Goal: Task Accomplishment & Management: Manage account settings

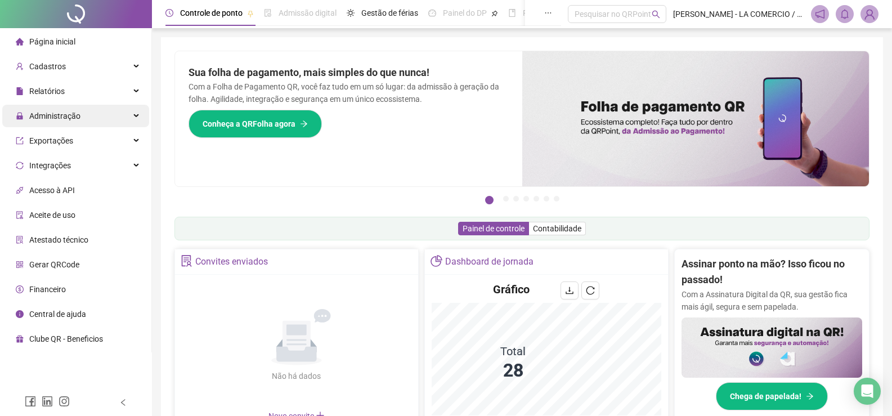
click at [78, 117] on span "Administração" at bounding box center [54, 115] width 51 height 9
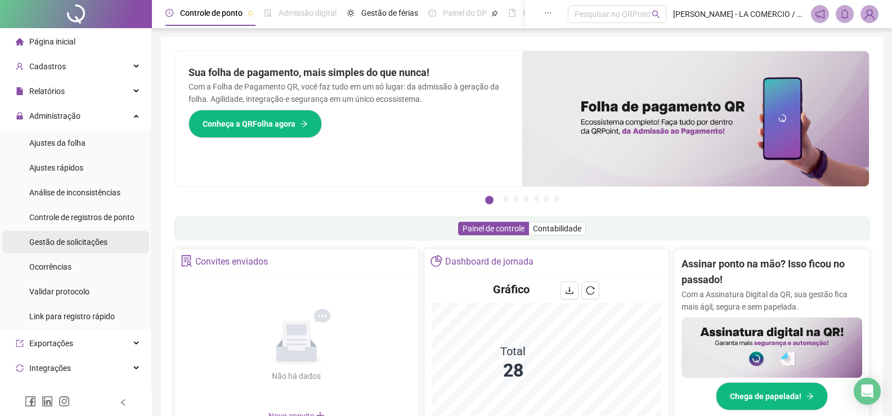
click at [108, 248] on li "Gestão de solicitações" at bounding box center [75, 242] width 147 height 23
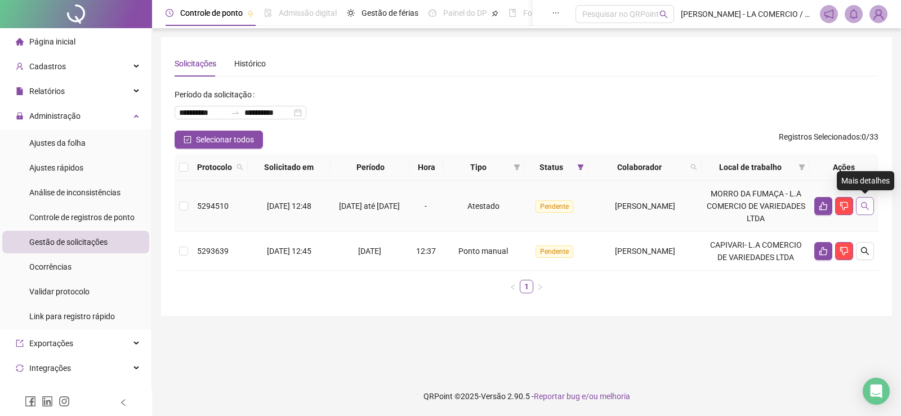
click at [867, 205] on icon "search" at bounding box center [864, 206] width 9 height 9
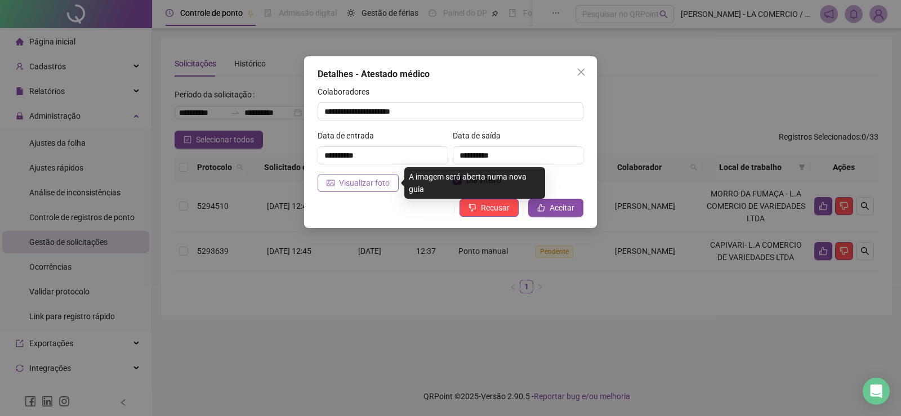
click at [375, 182] on span "Visualizar foto" at bounding box center [364, 183] width 51 height 12
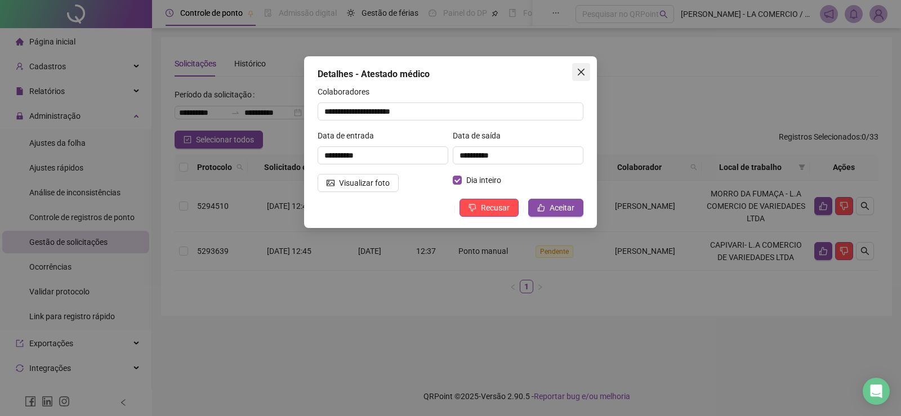
click at [581, 69] on icon "close" at bounding box center [580, 72] width 9 height 9
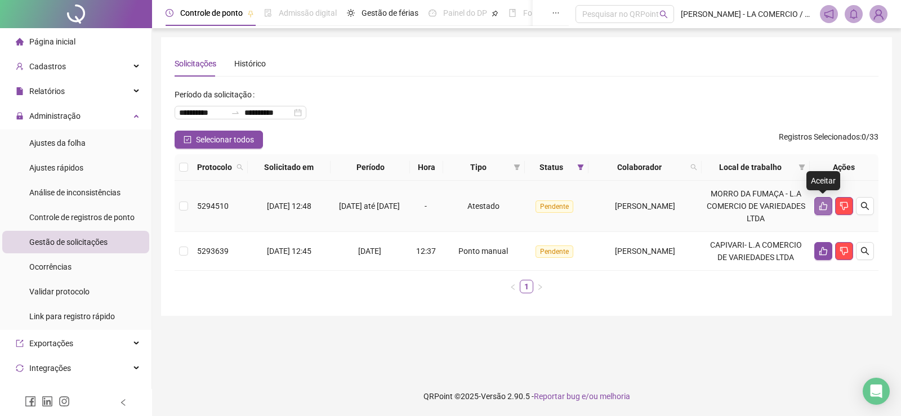
click at [822, 206] on icon "like" at bounding box center [822, 206] width 9 height 9
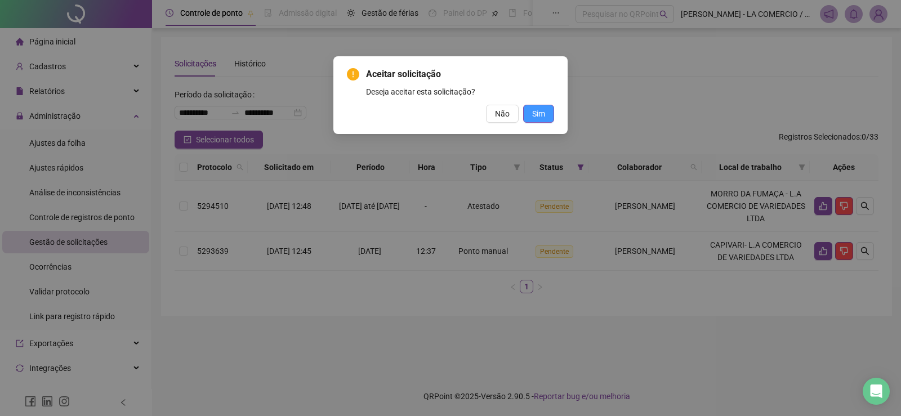
click at [541, 112] on span "Sim" at bounding box center [538, 114] width 13 height 12
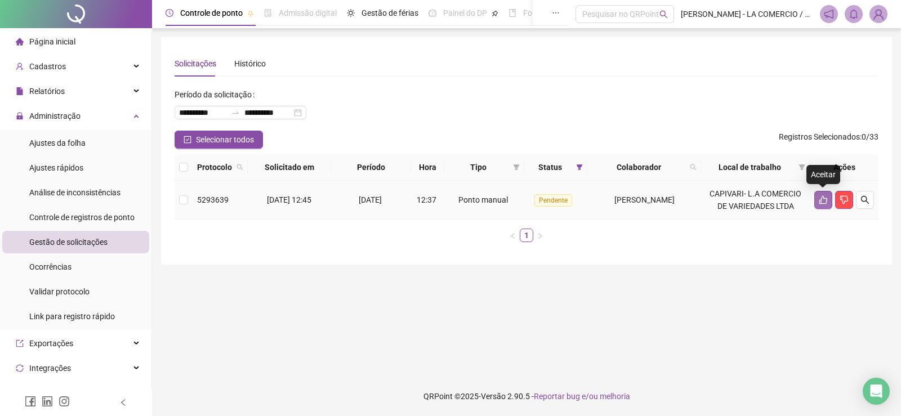
click at [818, 206] on button "button" at bounding box center [823, 200] width 18 height 18
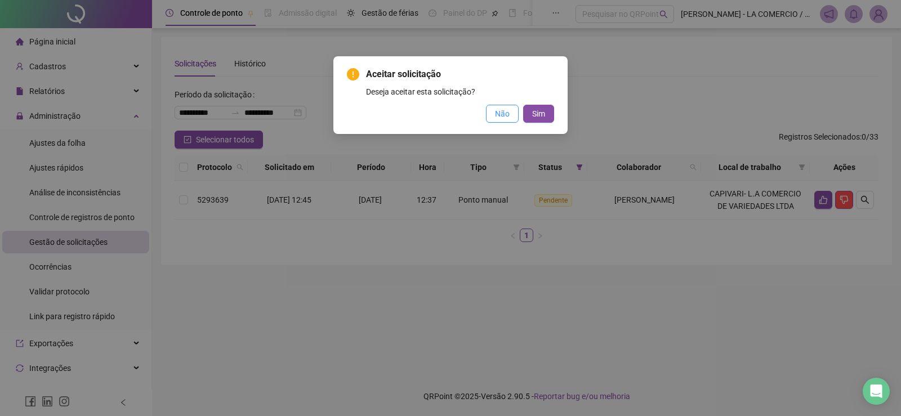
click at [496, 113] on span "Não" at bounding box center [502, 114] width 15 height 12
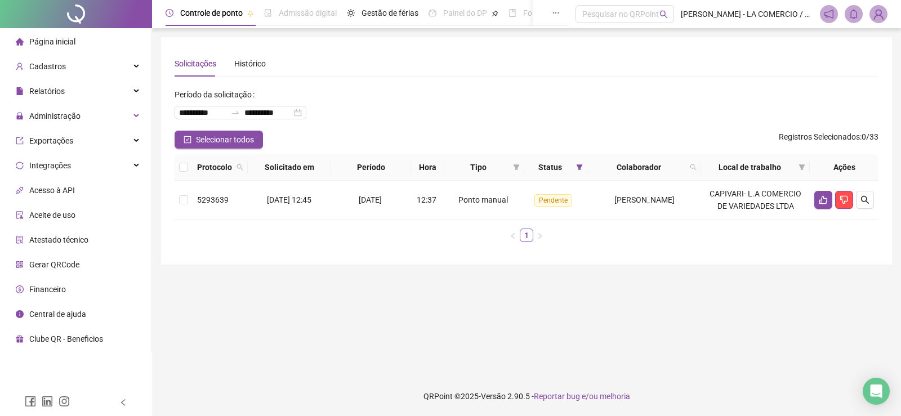
click at [82, 35] on li "Página inicial" at bounding box center [75, 41] width 147 height 23
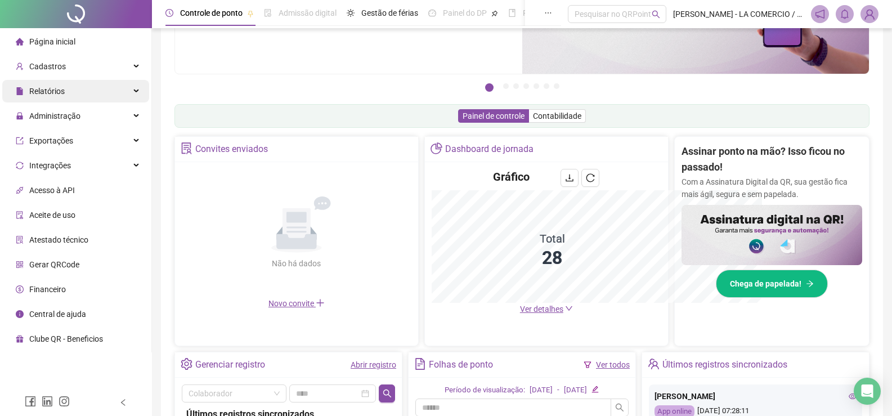
scroll to position [279, 0]
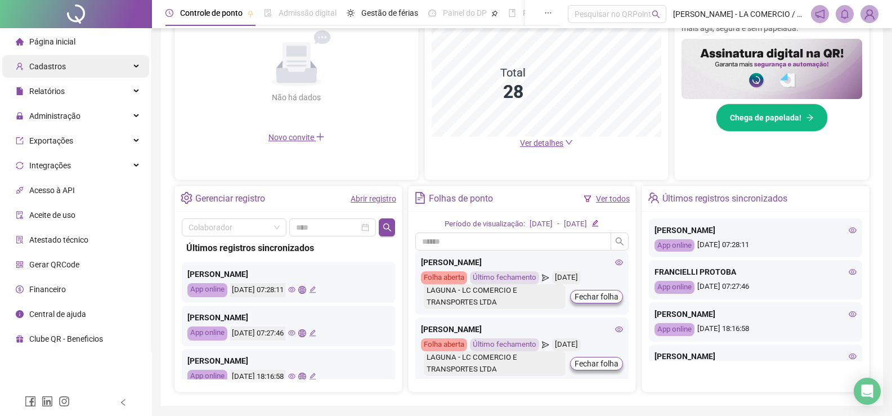
click at [62, 62] on span "Cadastros" at bounding box center [47, 66] width 37 height 9
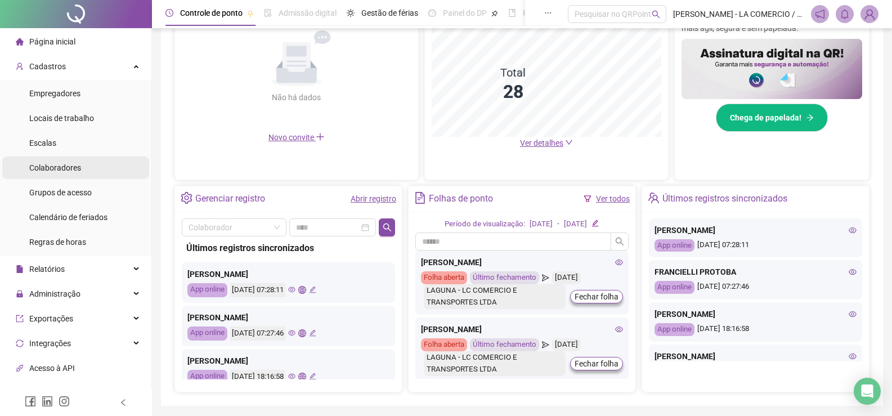
click at [92, 162] on li "Colaboradores" at bounding box center [75, 167] width 147 height 23
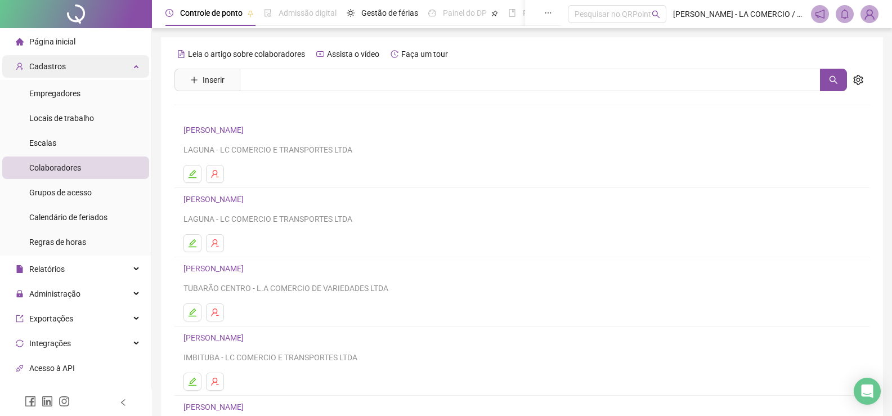
click at [58, 59] on span "Cadastros" at bounding box center [41, 66] width 50 height 23
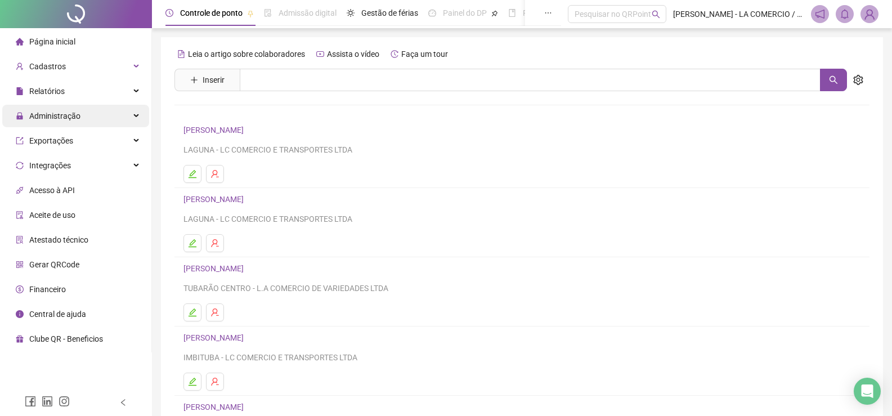
click at [75, 115] on span "Administração" at bounding box center [54, 115] width 51 height 9
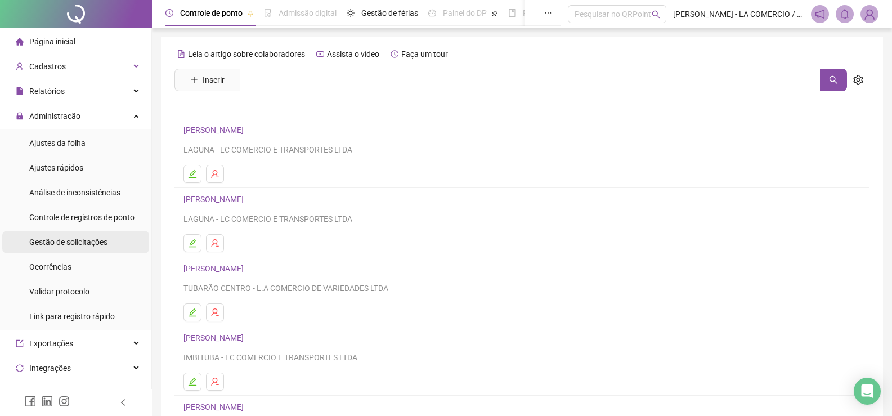
click at [70, 246] on span "Gestão de solicitações" at bounding box center [68, 242] width 78 height 9
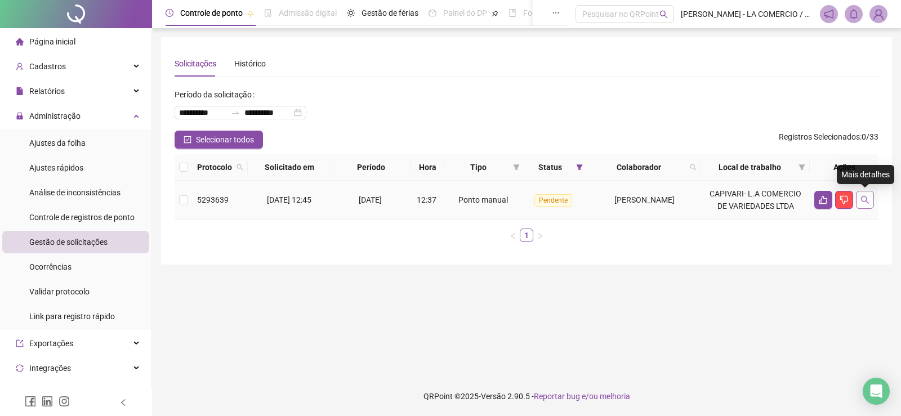
click at [863, 200] on icon "search" at bounding box center [864, 199] width 9 height 9
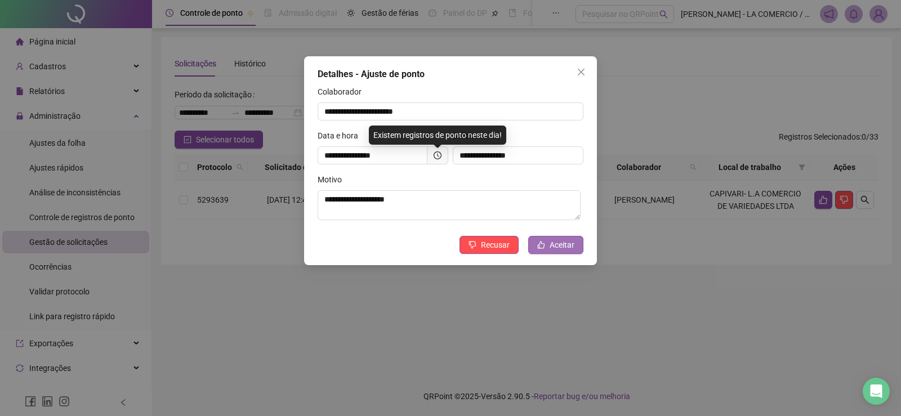
click at [576, 245] on button "Aceitar" at bounding box center [555, 245] width 55 height 18
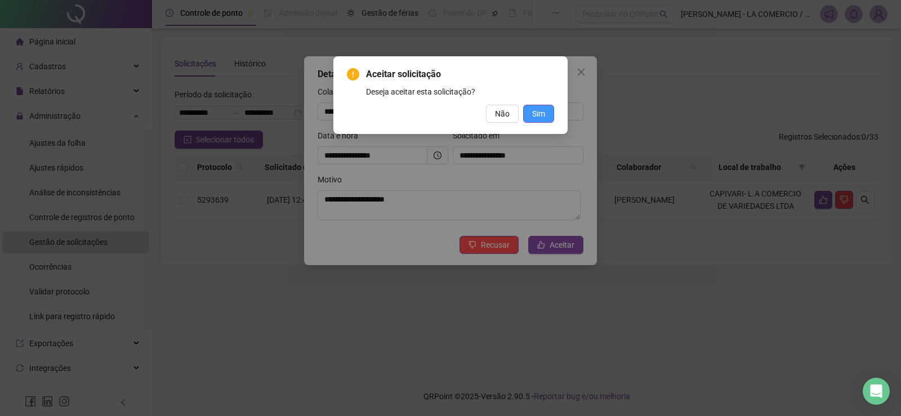
click at [531, 113] on button "Sim" at bounding box center [538, 114] width 31 height 18
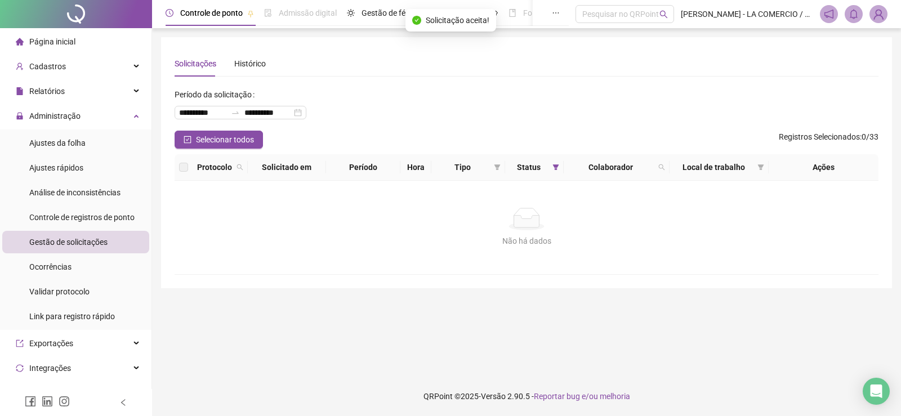
click at [65, 37] on span "Página inicial" at bounding box center [52, 41] width 46 height 9
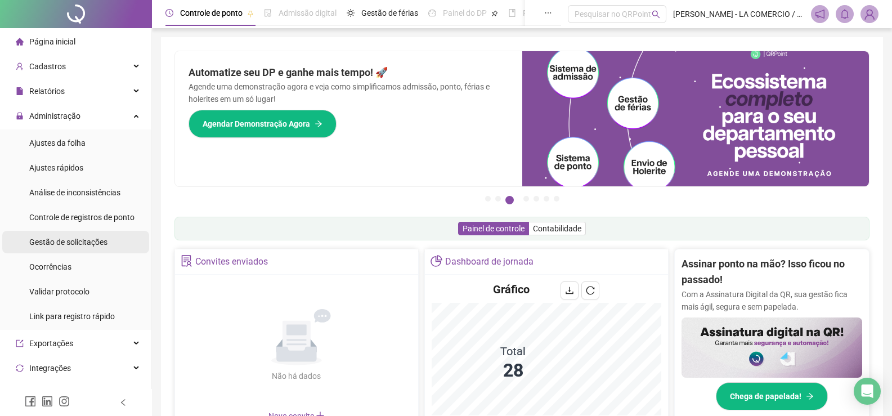
click at [95, 243] on span "Gestão de solicitações" at bounding box center [68, 242] width 78 height 9
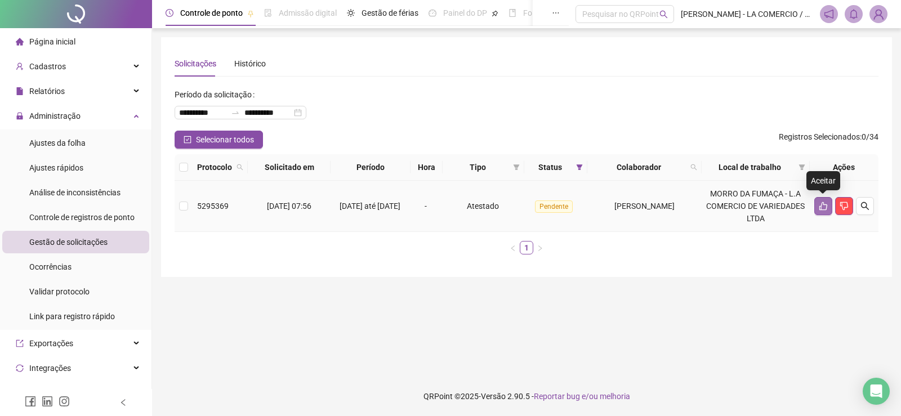
click at [820, 201] on button "button" at bounding box center [823, 206] width 18 height 18
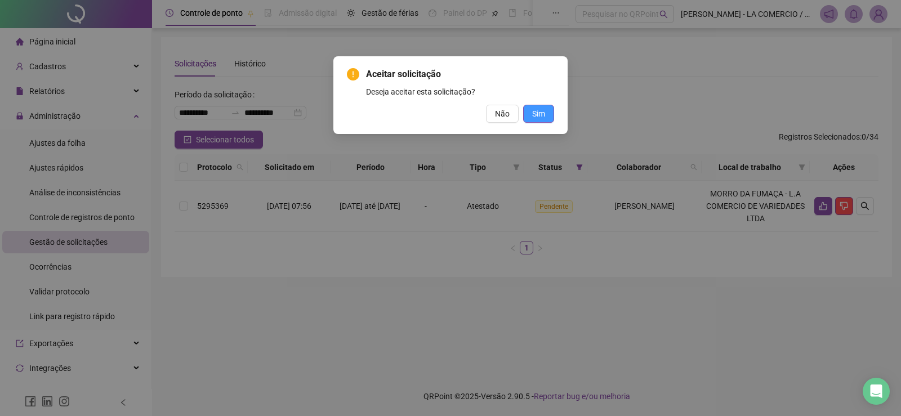
click at [546, 115] on button "Sim" at bounding box center [538, 114] width 31 height 18
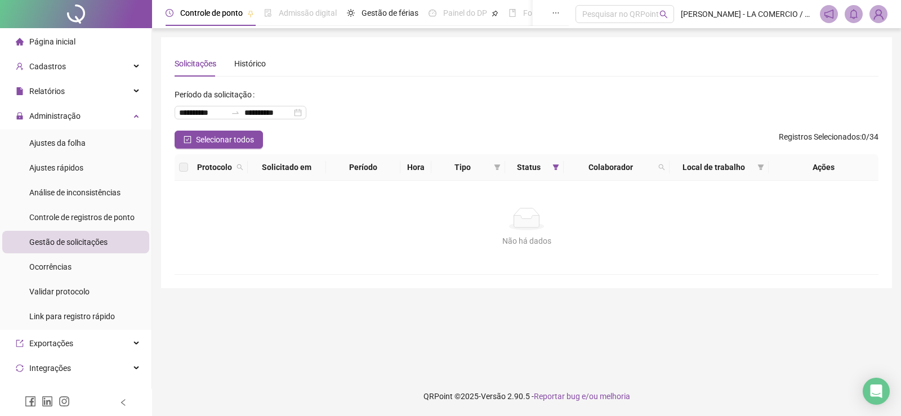
click at [55, 238] on span "Gestão de solicitações" at bounding box center [68, 242] width 78 height 9
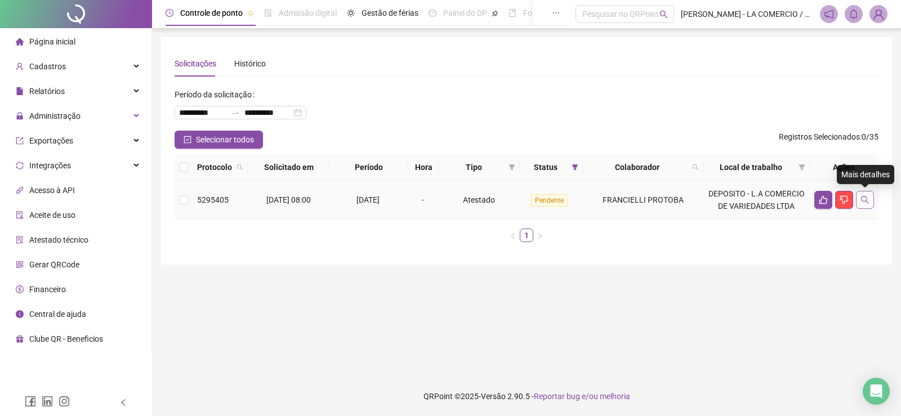
click at [861, 199] on icon "search" at bounding box center [865, 200] width 8 height 8
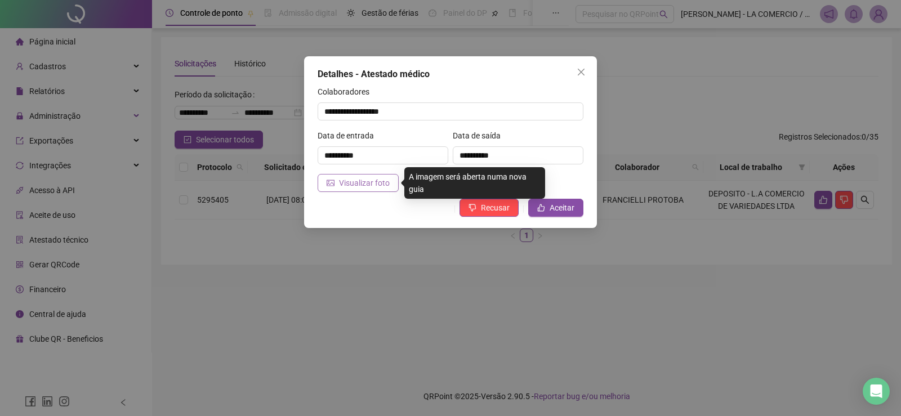
click at [364, 183] on span "Visualizar foto" at bounding box center [364, 183] width 51 height 12
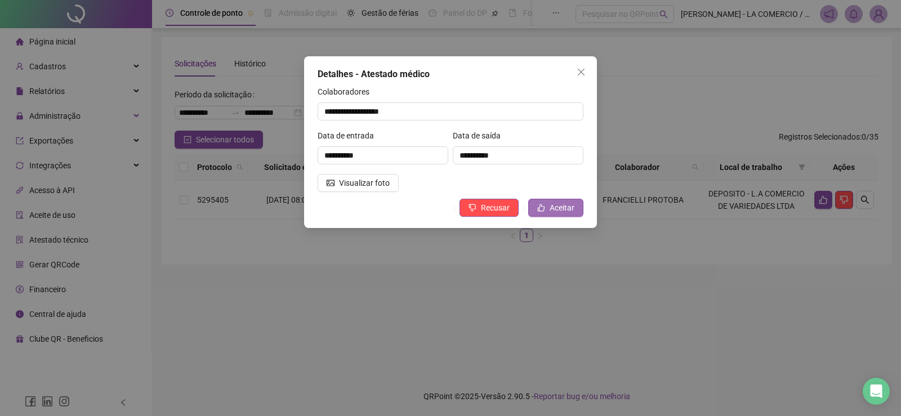
click at [560, 203] on span "Aceitar" at bounding box center [561, 208] width 25 height 12
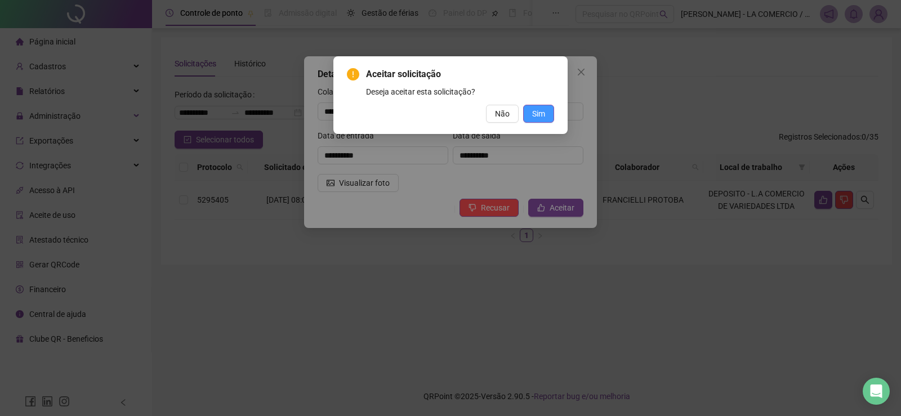
click at [531, 114] on button "Sim" at bounding box center [538, 114] width 31 height 18
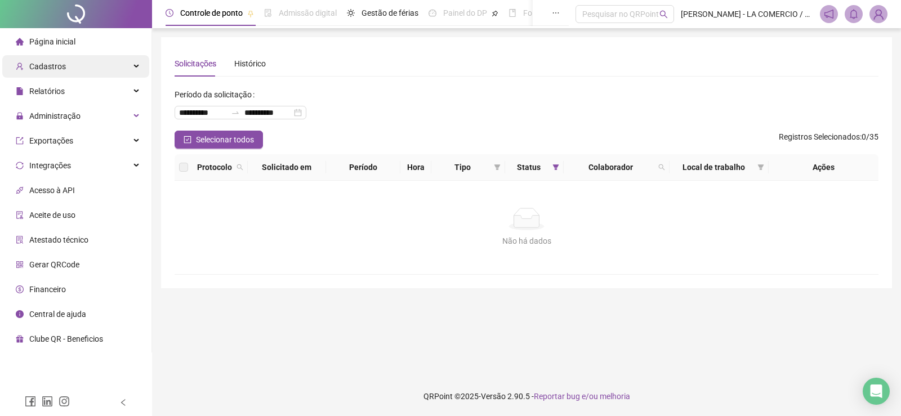
click at [89, 66] on div "Cadastros" at bounding box center [75, 66] width 147 height 23
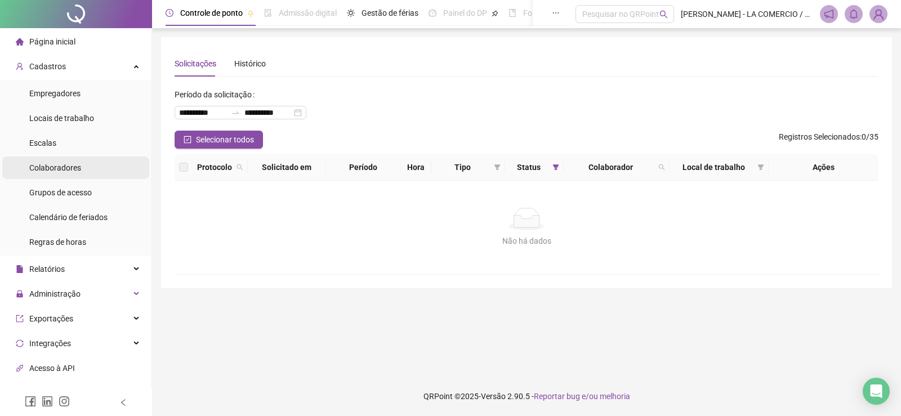
click at [89, 169] on li "Colaboradores" at bounding box center [75, 167] width 147 height 23
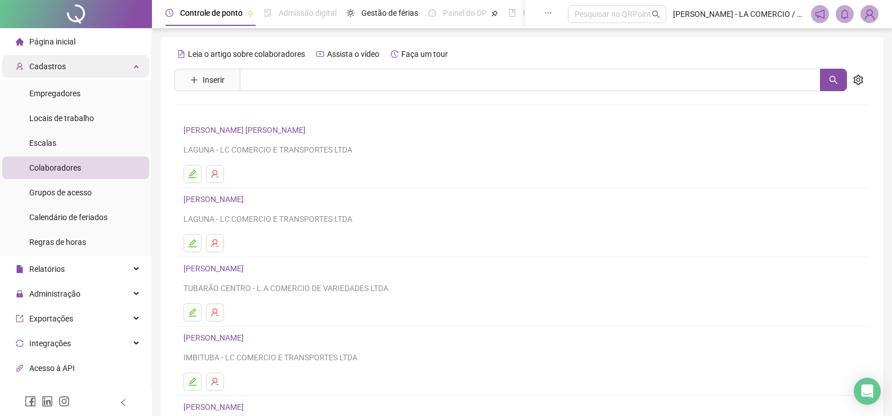
click at [81, 74] on div "Cadastros" at bounding box center [75, 66] width 147 height 23
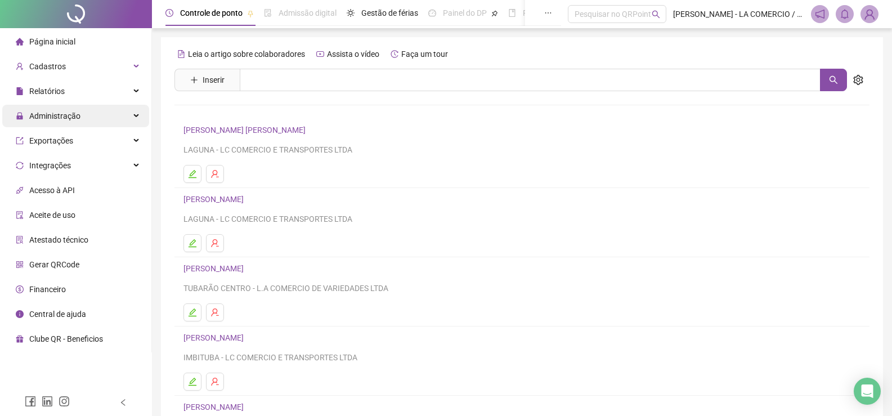
click at [81, 120] on div "Administração" at bounding box center [75, 116] width 147 height 23
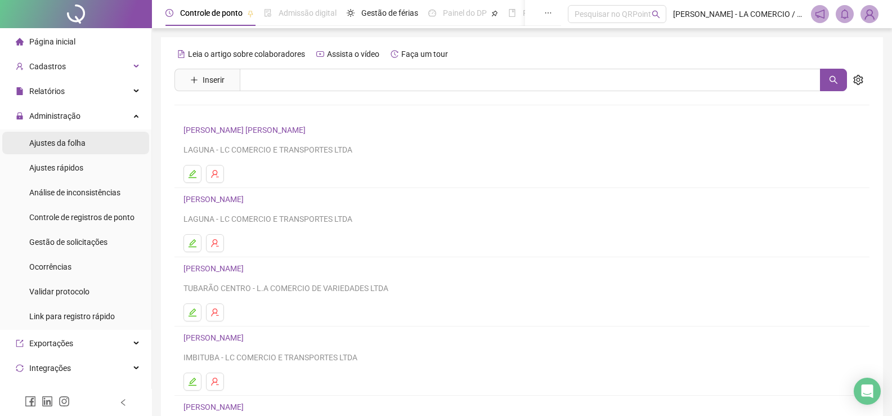
click at [84, 140] on span "Ajustes da folha" at bounding box center [57, 142] width 56 height 9
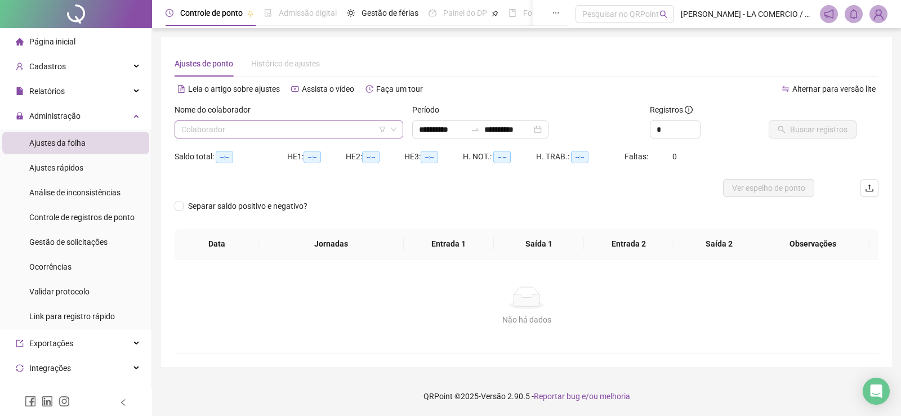
type input "**********"
click at [218, 123] on input "search" at bounding box center [283, 129] width 205 height 17
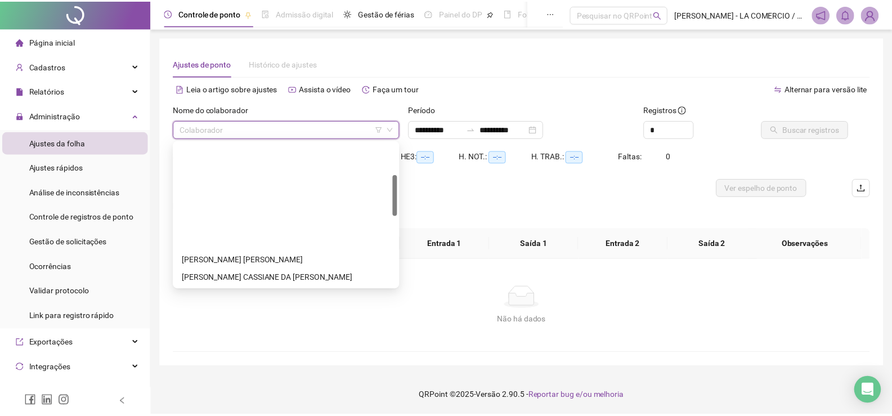
scroll to position [169, 0]
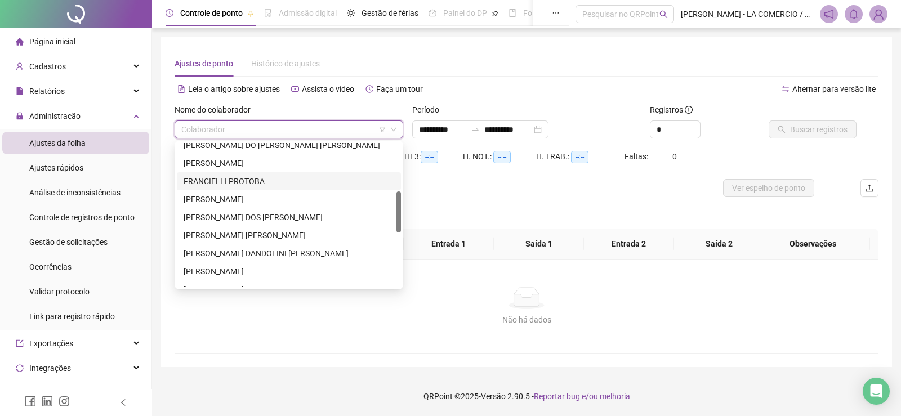
click at [267, 175] on div "FRANCIELLI PROTOBA" at bounding box center [288, 181] width 211 height 12
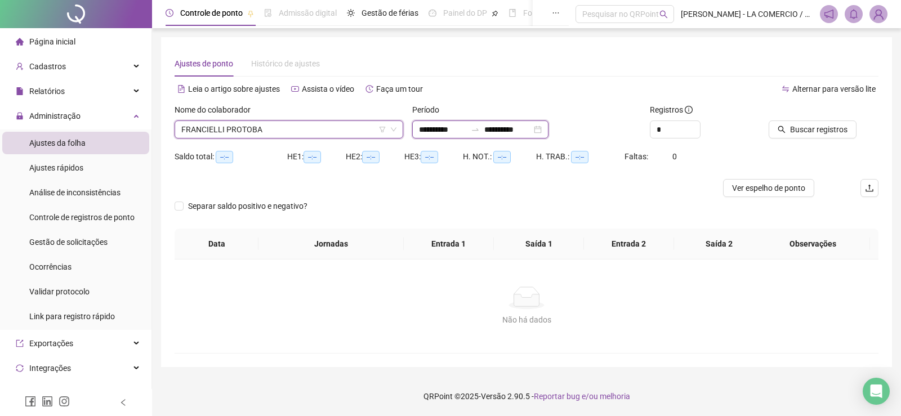
click at [465, 129] on input "**********" at bounding box center [442, 129] width 47 height 12
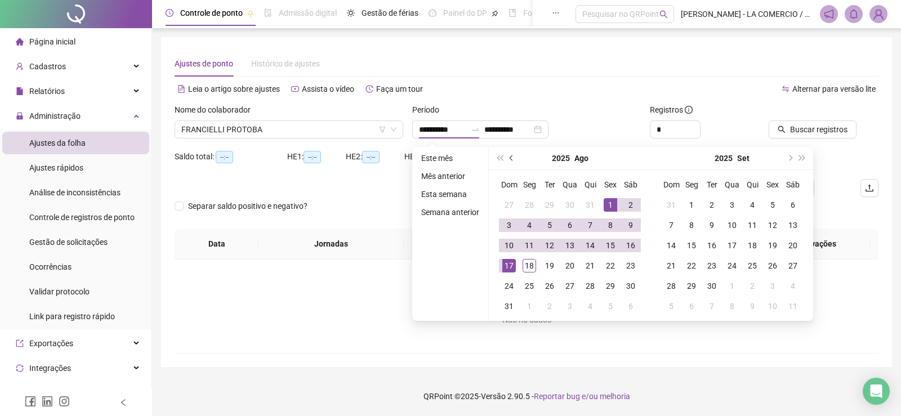
click at [509, 154] on button "prev-year" at bounding box center [511, 158] width 12 height 23
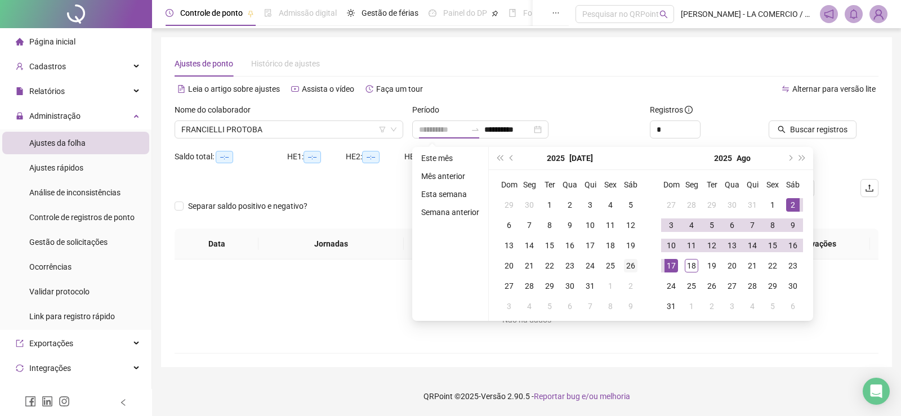
type input "**********"
click at [631, 268] on div "26" at bounding box center [631, 266] width 14 height 14
click at [670, 266] on div "17" at bounding box center [671, 266] width 14 height 14
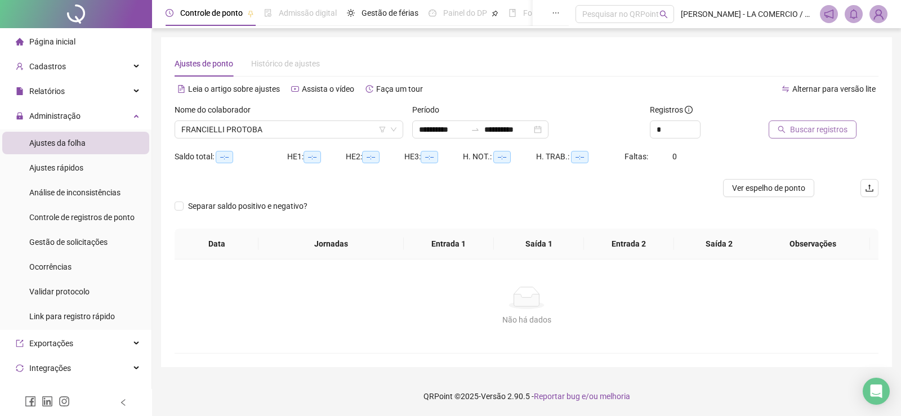
click at [825, 130] on span "Buscar registros" at bounding box center [818, 129] width 57 height 12
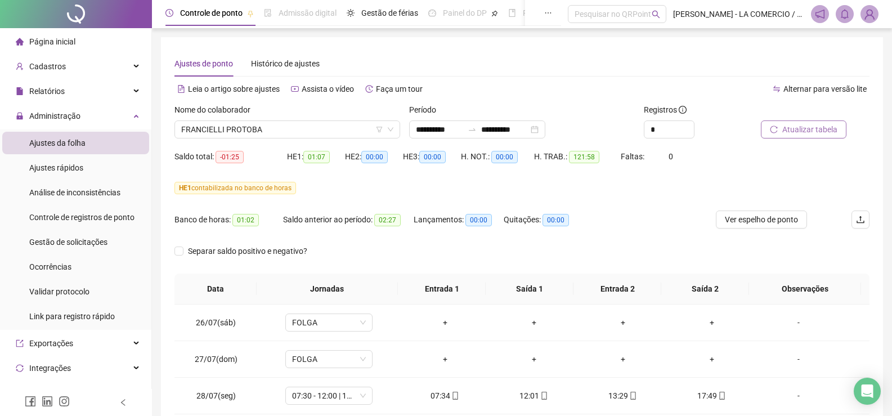
click at [825, 129] on span "Atualizar tabela" at bounding box center [809, 129] width 55 height 12
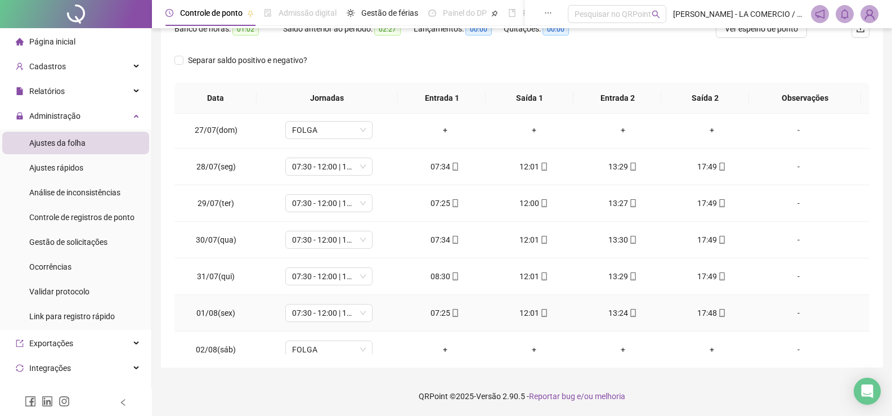
scroll to position [0, 0]
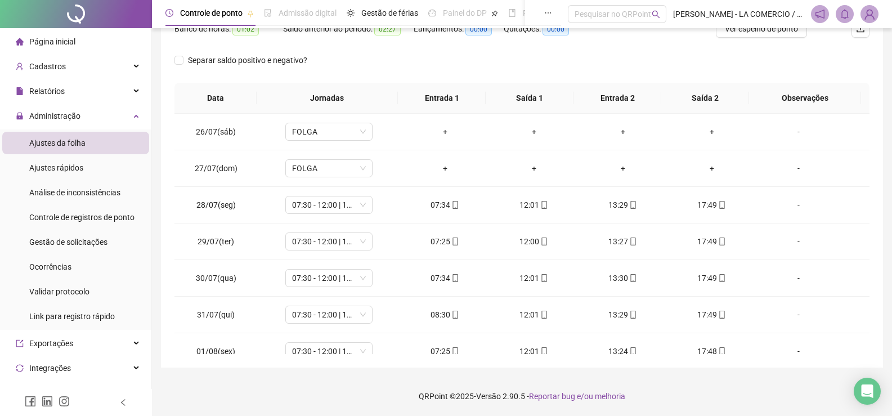
click at [52, 34] on div "Página inicial" at bounding box center [46, 41] width 60 height 23
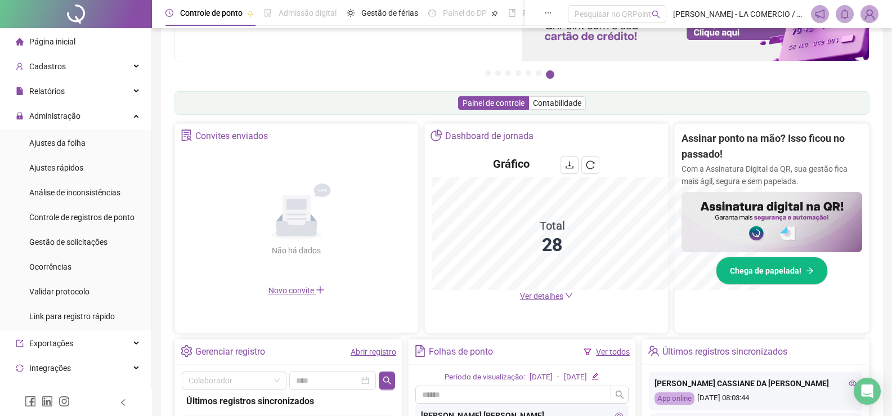
scroll to position [191, 0]
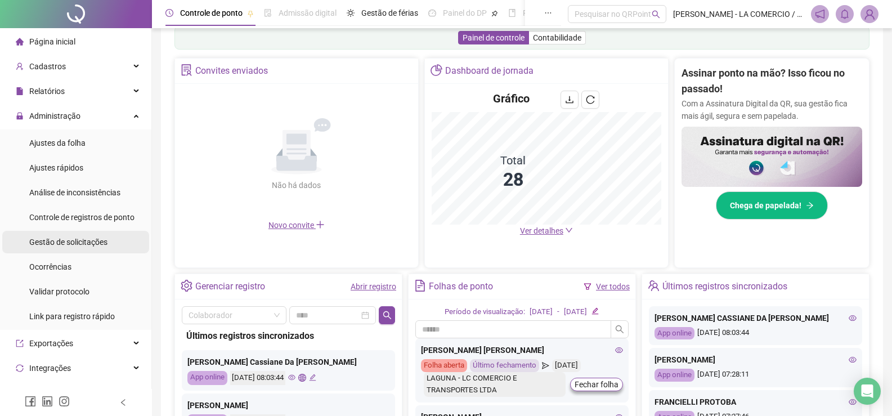
click at [104, 244] on span "Gestão de solicitações" at bounding box center [68, 242] width 78 height 9
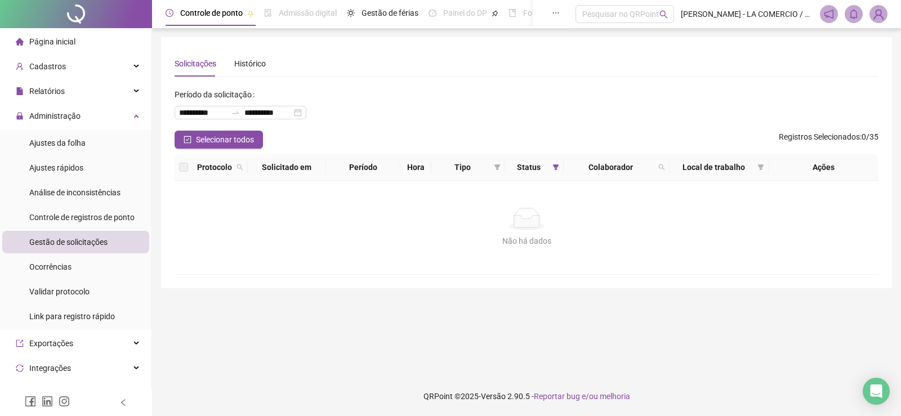
click at [85, 43] on li "Página inicial" at bounding box center [75, 41] width 147 height 23
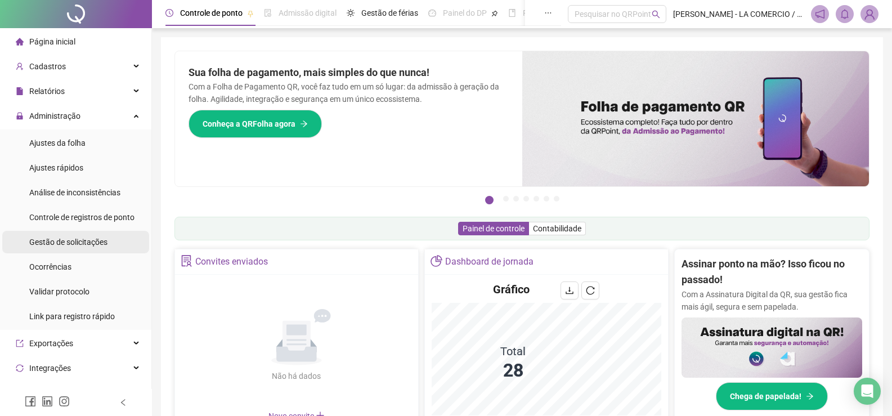
click at [97, 240] on span "Gestão de solicitações" at bounding box center [68, 242] width 78 height 9
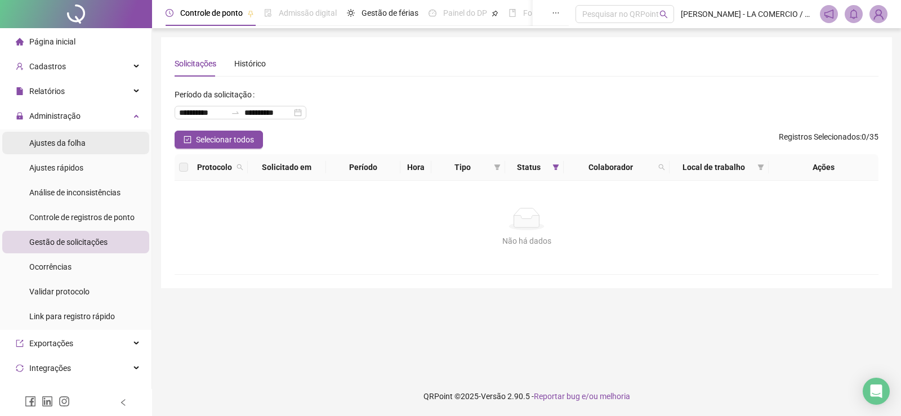
click at [88, 136] on li "Ajustes da folha" at bounding box center [75, 143] width 147 height 23
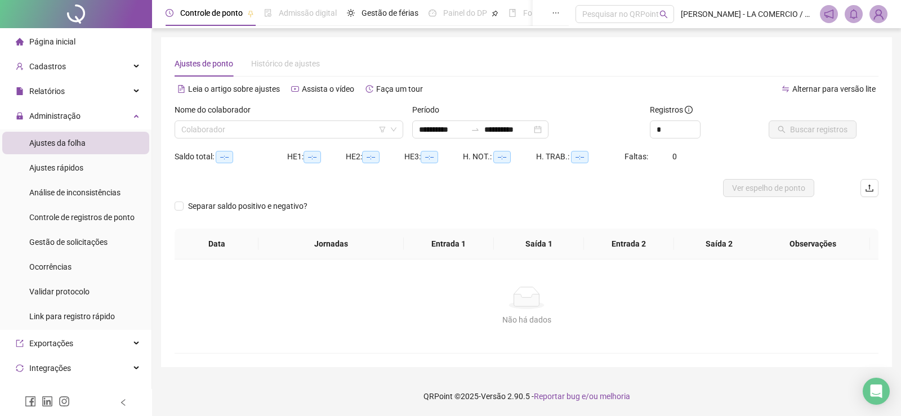
type input "**********"
click at [242, 132] on input "search" at bounding box center [283, 129] width 205 height 17
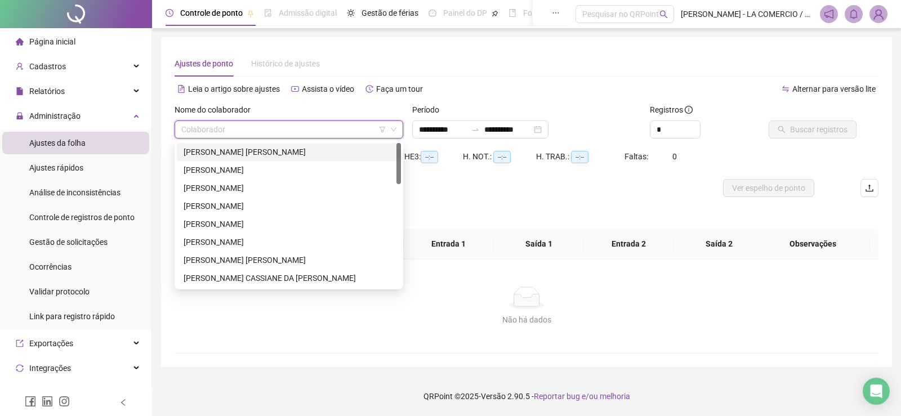
click at [243, 149] on div "ALEXANDRA DUARTE GUEDES" at bounding box center [288, 152] width 211 height 12
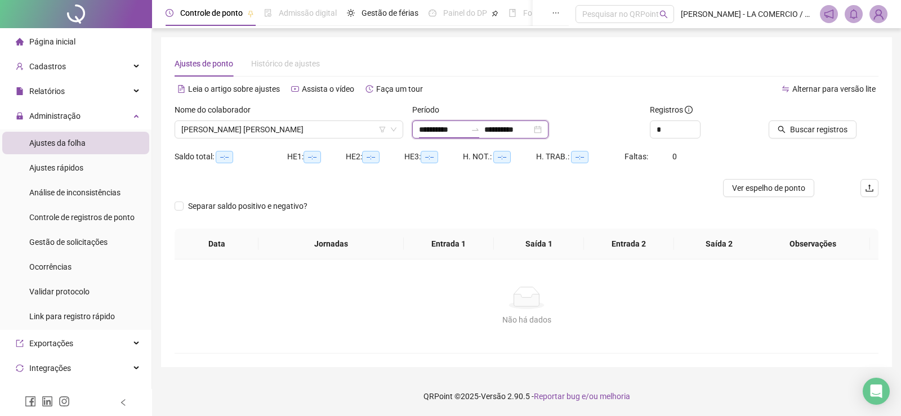
click at [466, 131] on input "**********" at bounding box center [442, 129] width 47 height 12
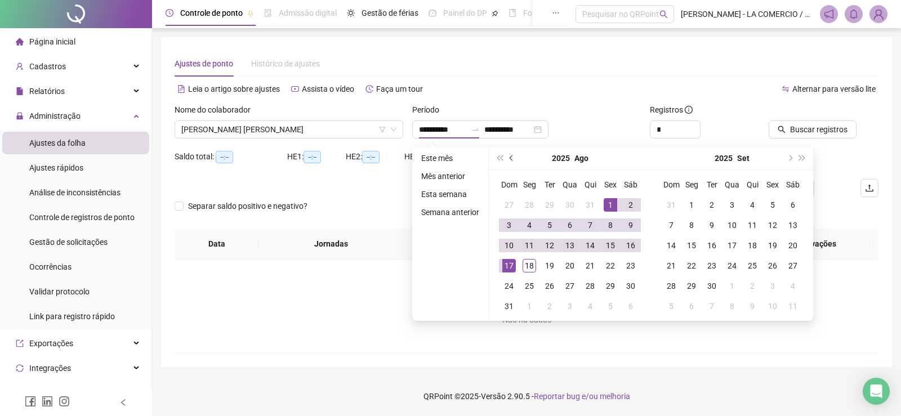
click at [507, 159] on button "prev-year" at bounding box center [511, 158] width 12 height 23
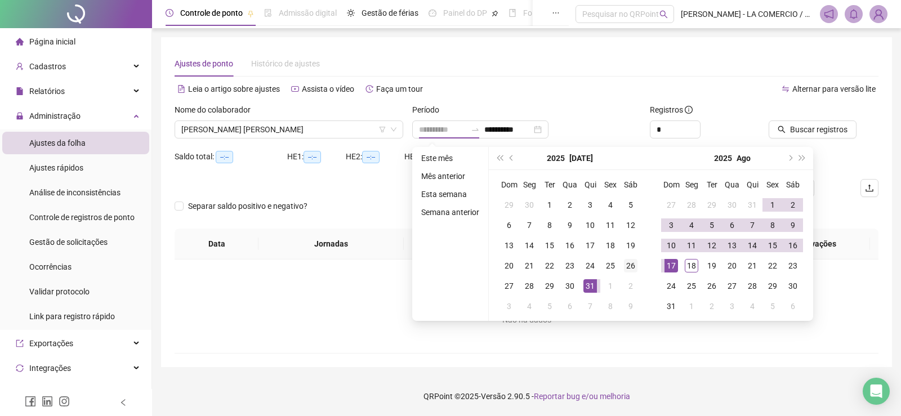
type input "**********"
click at [634, 269] on div "26" at bounding box center [631, 266] width 14 height 14
click at [667, 266] on div "17" at bounding box center [671, 266] width 14 height 14
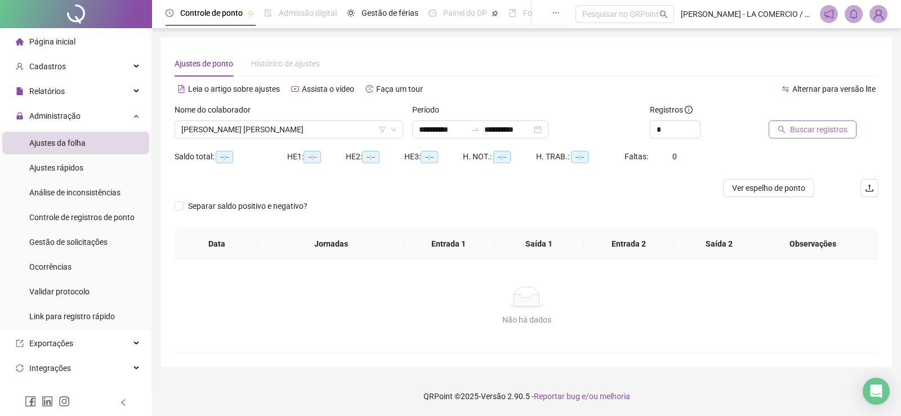
click at [804, 130] on span "Buscar registros" at bounding box center [818, 129] width 57 height 12
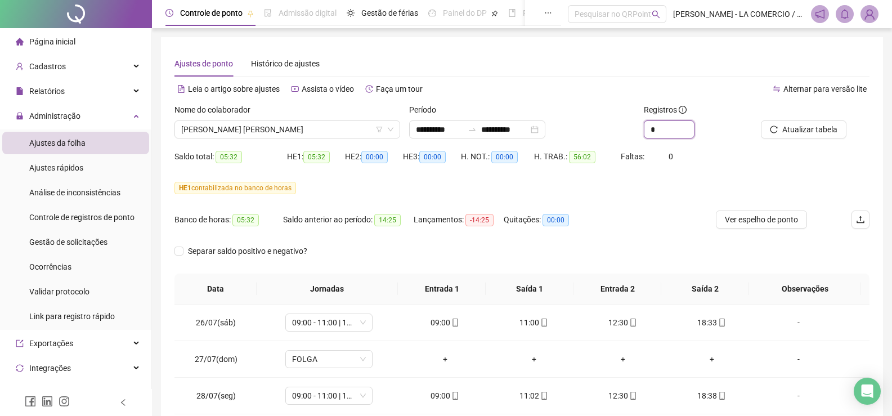
click at [672, 128] on input "*" at bounding box center [669, 129] width 50 height 17
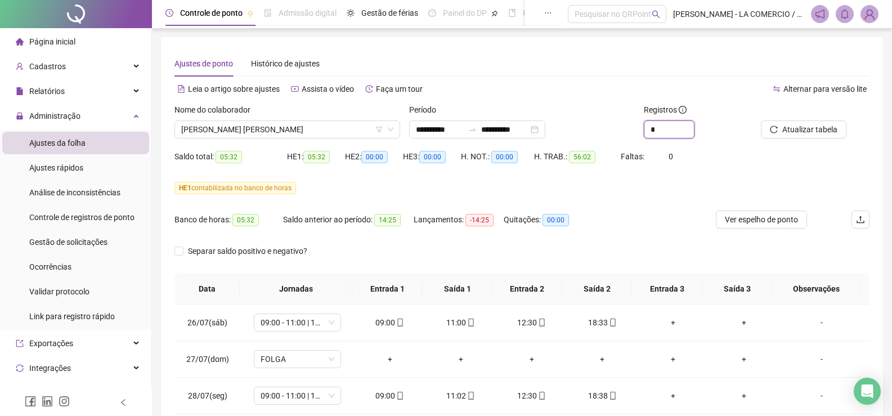
type input "*"
click at [798, 125] on span "Atualizar tabela" at bounding box center [809, 129] width 55 height 12
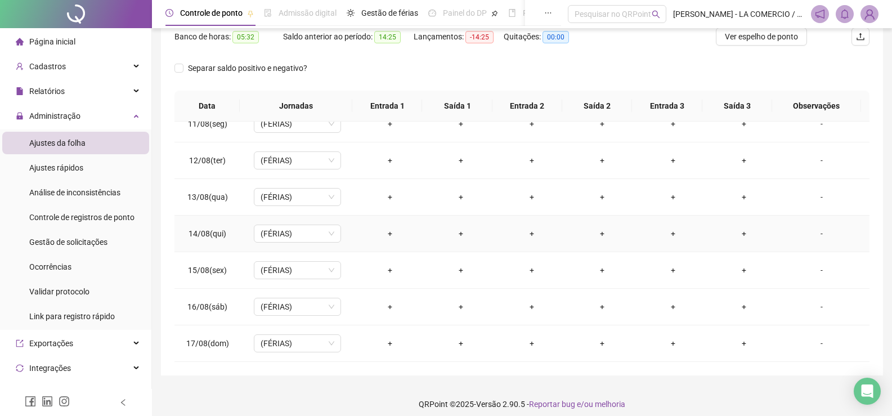
scroll to position [191, 0]
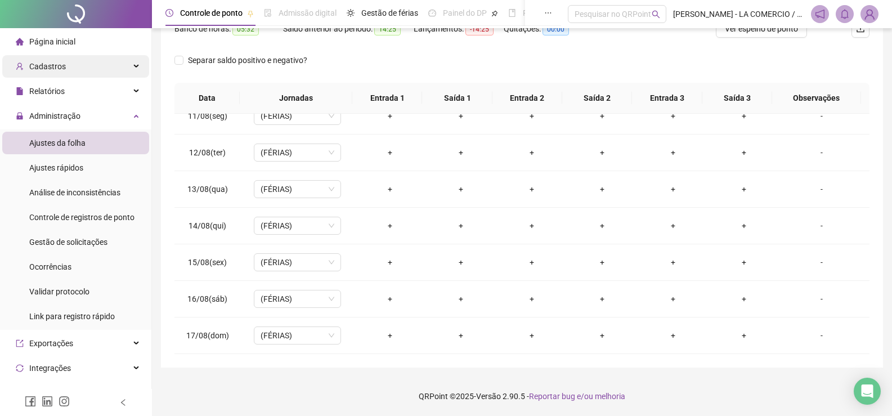
click at [50, 64] on span "Cadastros" at bounding box center [47, 66] width 37 height 9
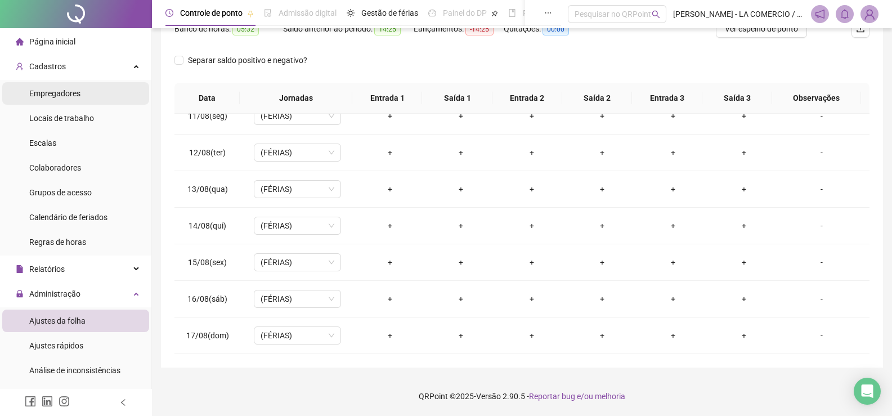
click at [62, 95] on span "Empregadores" at bounding box center [54, 93] width 51 height 9
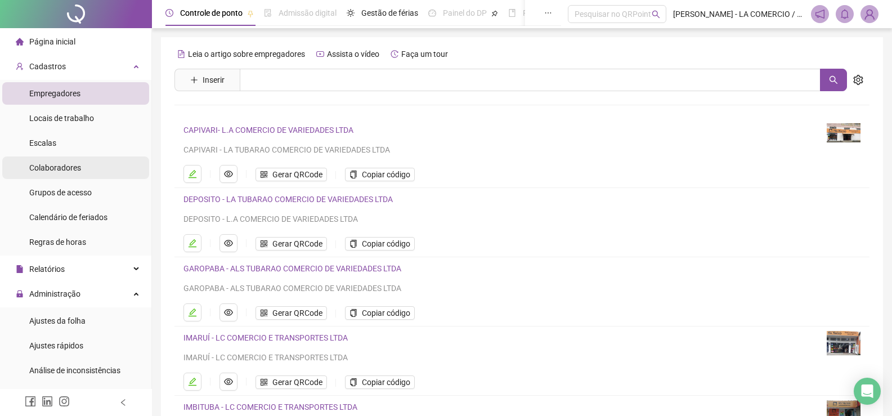
click at [80, 170] on li "Colaboradores" at bounding box center [75, 167] width 147 height 23
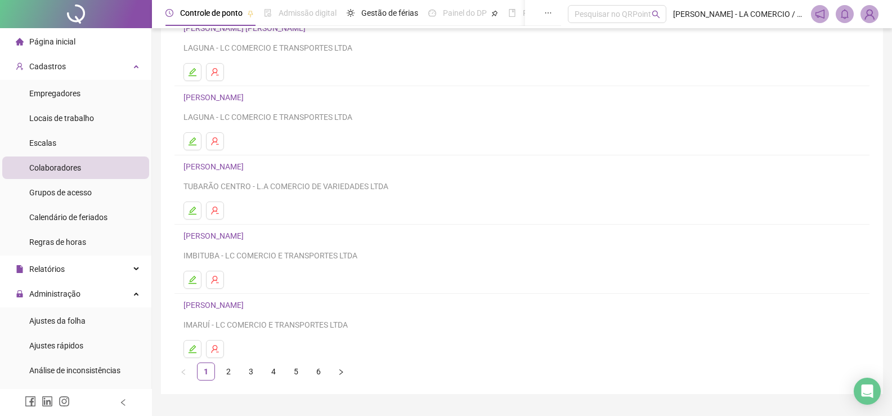
scroll to position [128, 0]
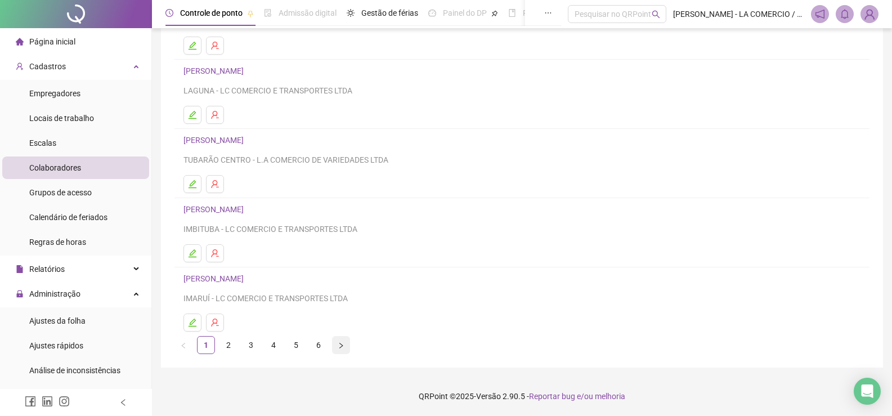
click at [336, 347] on button "button" at bounding box center [341, 345] width 18 height 18
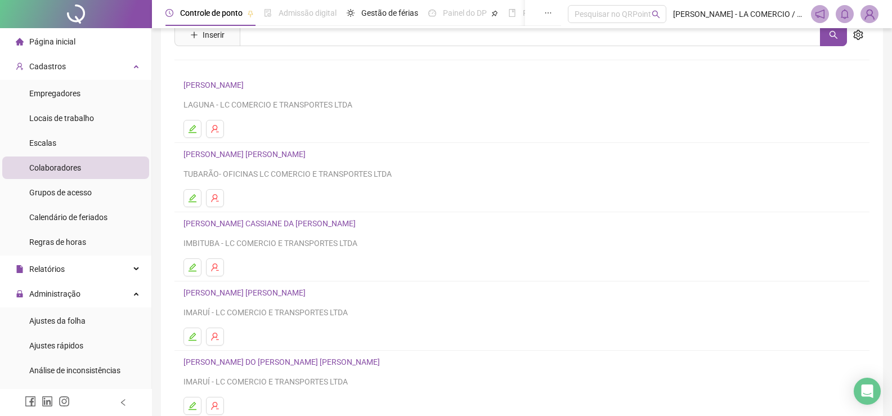
scroll to position [113, 0]
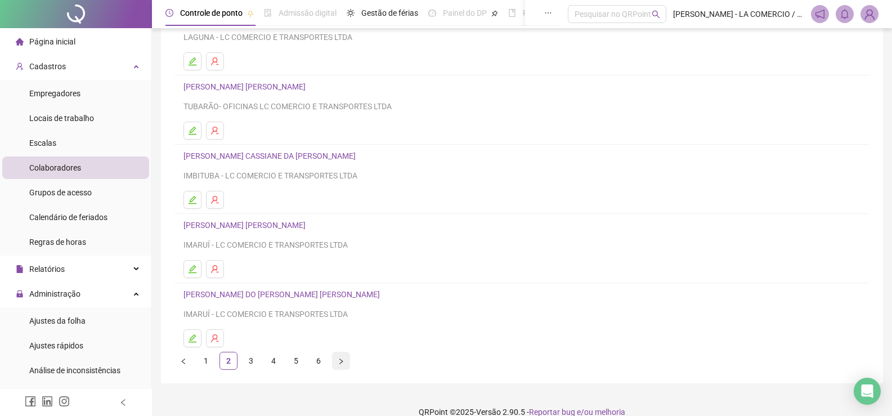
click at [337, 357] on button "button" at bounding box center [341, 361] width 18 height 18
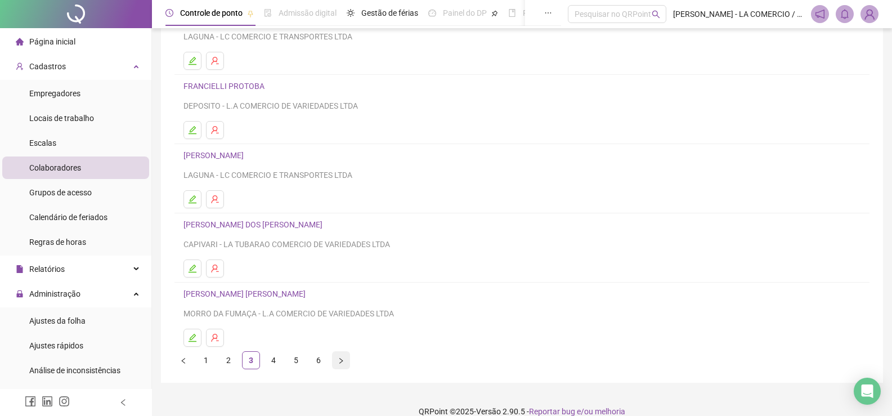
scroll to position [128, 0]
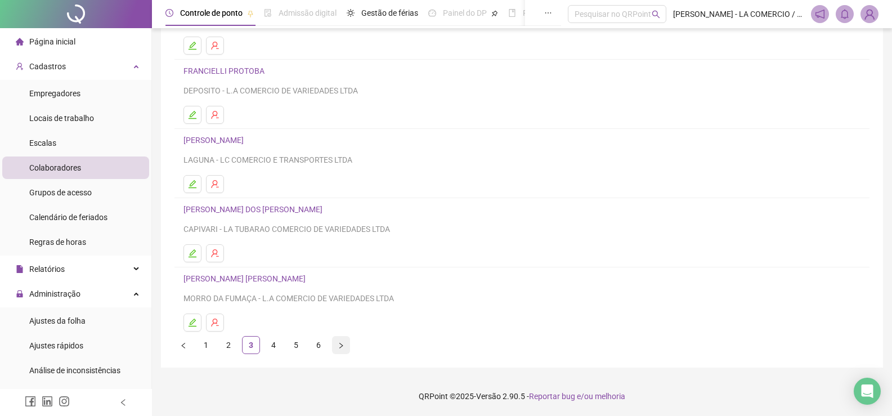
click at [338, 343] on icon "right" at bounding box center [341, 345] width 7 height 7
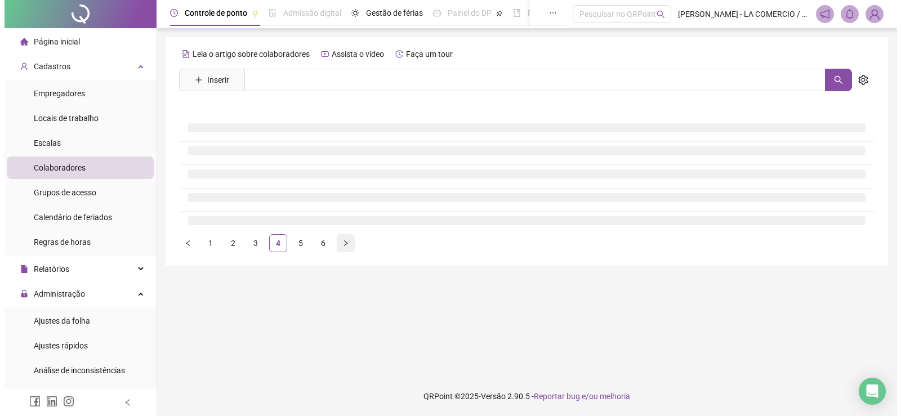
scroll to position [0, 0]
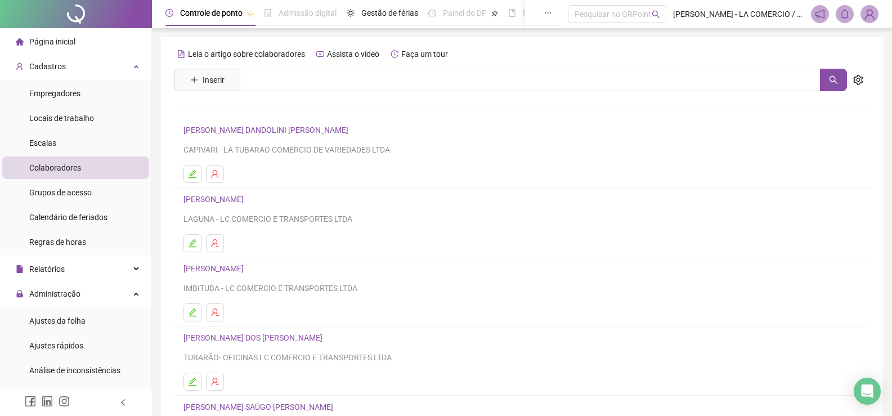
drag, startPoint x: 183, startPoint y: 270, endPoint x: 244, endPoint y: 272, distance: 61.4
click at [263, 271] on li "LILIAN LEITE DA SILVA IMBITUBA - LC COMERCIO E TRANSPORTES LTDA" at bounding box center [521, 291] width 695 height 69
copy link "LILIAN LEITE DA SILVA"
click at [242, 271] on link "LILIAN LEITE DA SILVA" at bounding box center [215, 268] width 64 height 9
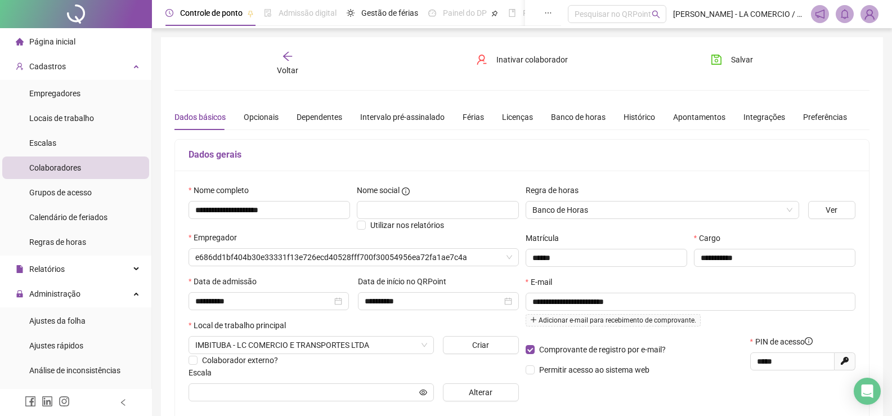
type input "**********"
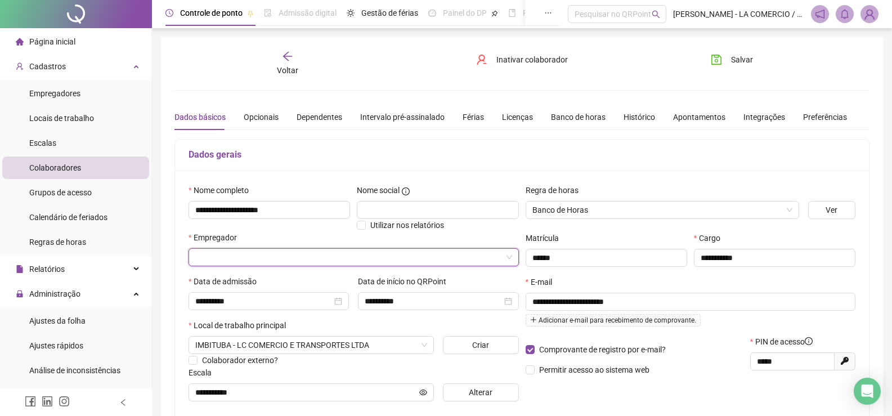
click at [499, 250] on input "search" at bounding box center [348, 257] width 307 height 17
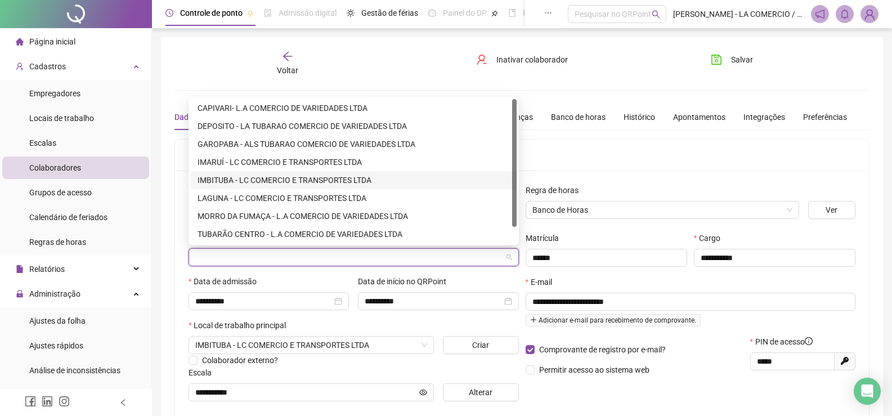
click at [296, 176] on div "IMBITUBA - LC COMERCIO E TRANSPORTES LTDA" at bounding box center [354, 180] width 312 height 12
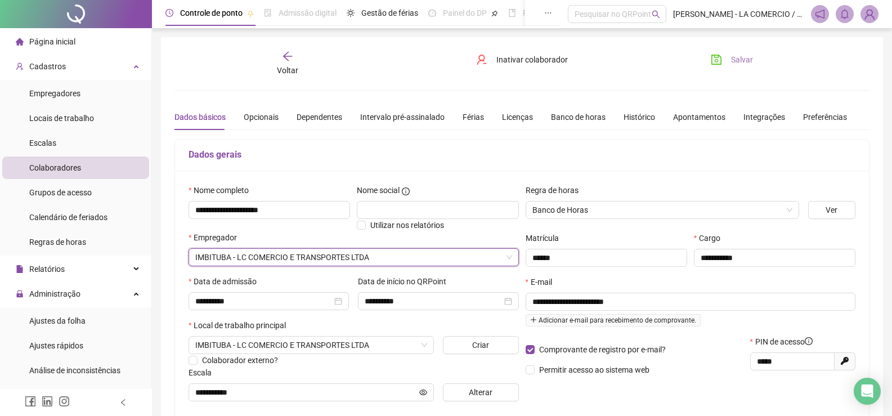
click at [740, 66] on button "Salvar" at bounding box center [731, 60] width 59 height 18
click at [195, 303] on div "**********" at bounding box center [269, 301] width 160 height 18
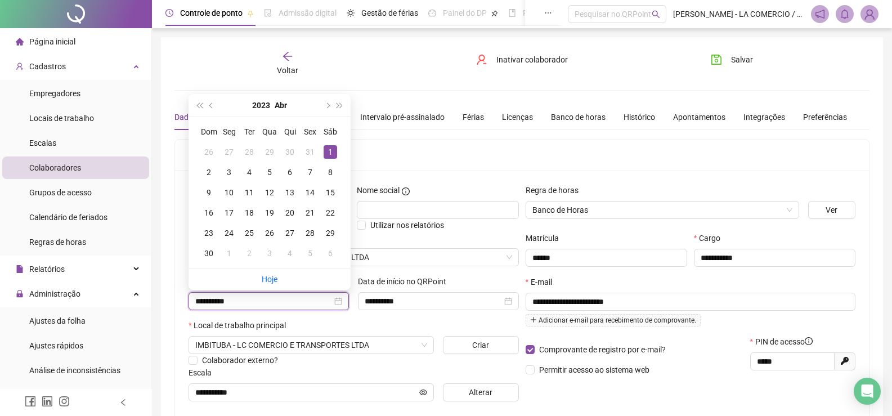
drag, startPoint x: 235, startPoint y: 301, endPoint x: 187, endPoint y: 303, distance: 48.5
click at [187, 303] on div "**********" at bounding box center [268, 297] width 169 height 44
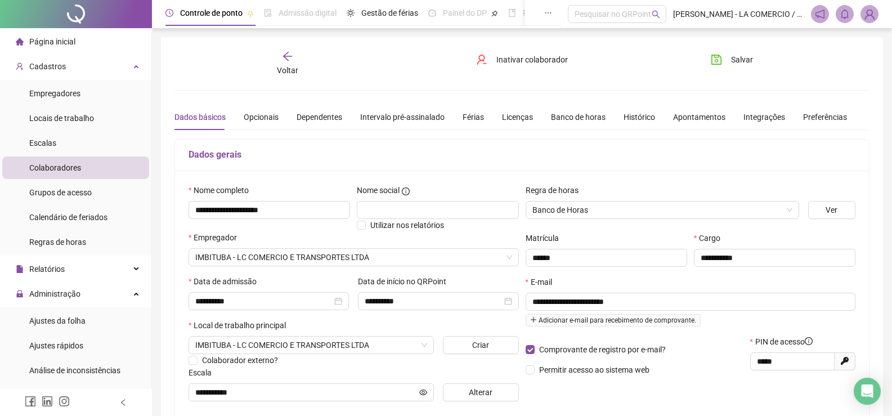
click at [279, 68] on span "Voltar" at bounding box center [287, 70] width 21 height 9
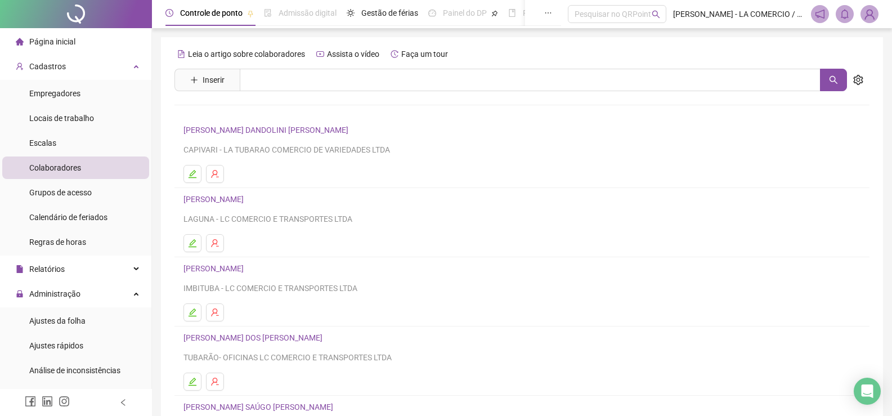
click at [73, 41] on span "Página inicial" at bounding box center [52, 41] width 46 height 9
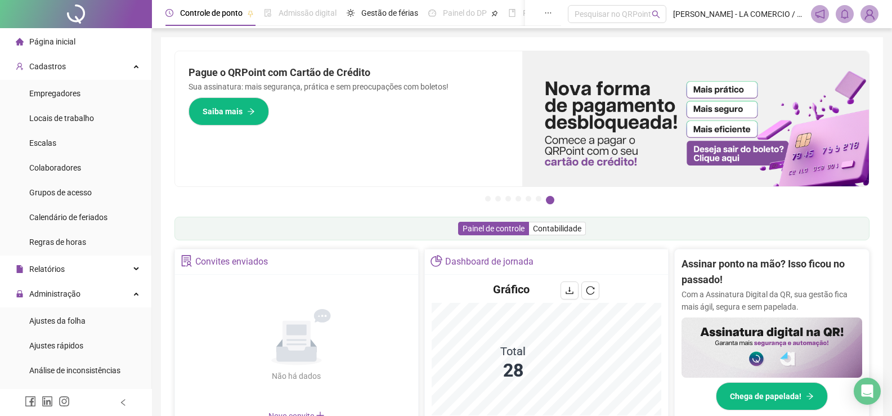
click at [48, 42] on span "Página inicial" at bounding box center [52, 41] width 46 height 9
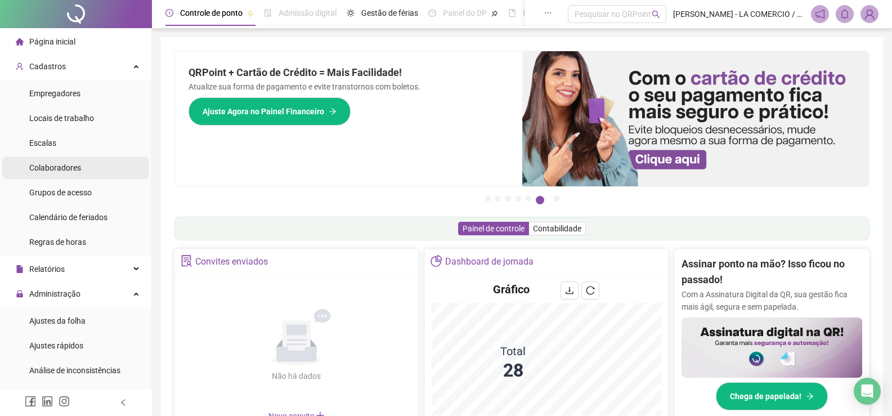
click at [59, 163] on span "Colaboradores" at bounding box center [55, 167] width 52 height 9
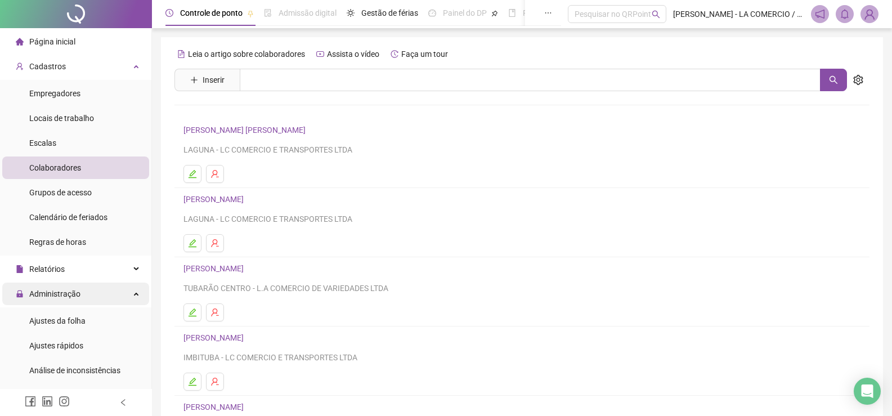
click at [78, 298] on span "Administração" at bounding box center [54, 293] width 51 height 9
click at [48, 40] on span "Página inicial" at bounding box center [52, 41] width 46 height 9
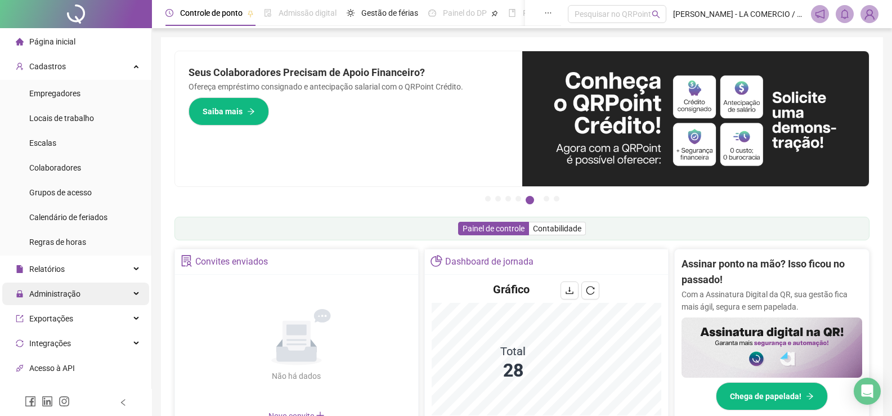
click at [83, 297] on div "Administração" at bounding box center [75, 294] width 147 height 23
click at [65, 40] on span "Página inicial" at bounding box center [52, 41] width 46 height 9
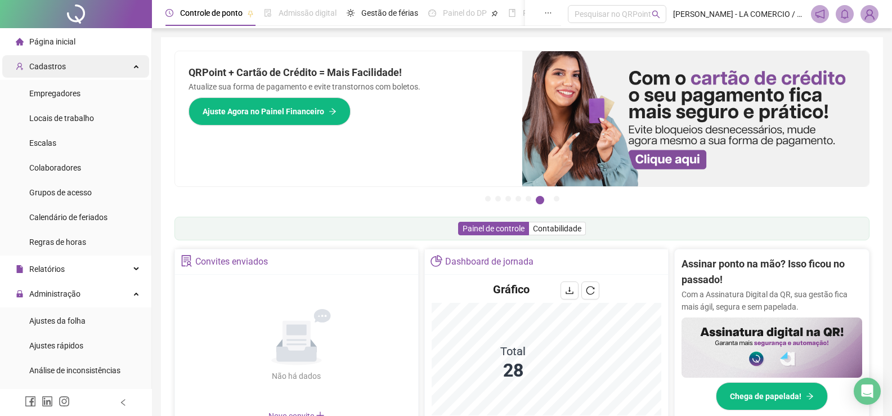
click at [85, 72] on div "Cadastros" at bounding box center [75, 66] width 147 height 23
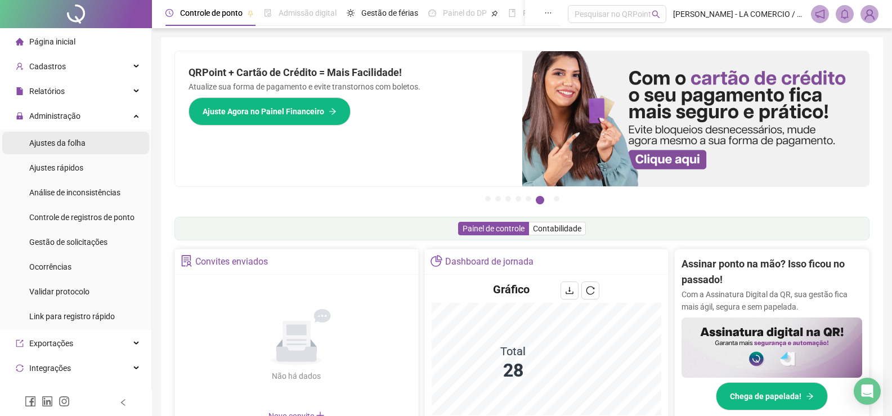
click at [75, 147] on span "Ajustes da folha" at bounding box center [57, 142] width 56 height 9
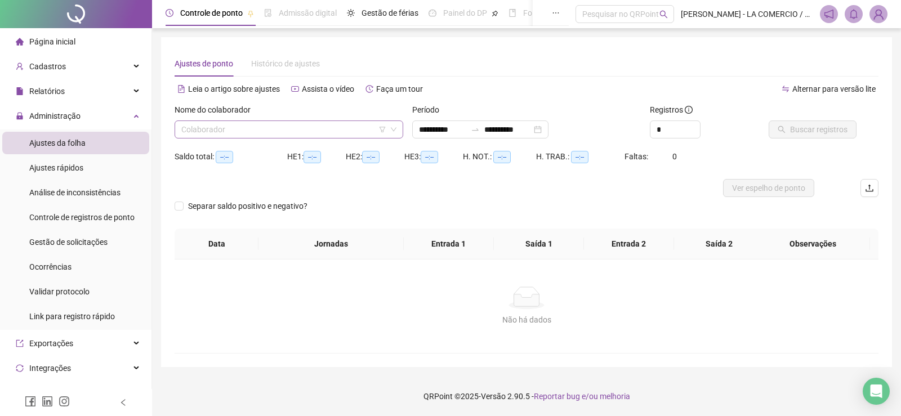
type input "**********"
click at [222, 131] on input "search" at bounding box center [283, 129] width 205 height 17
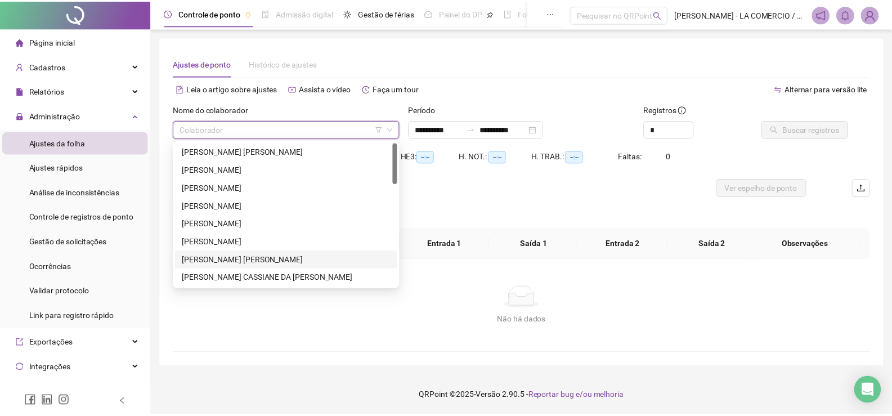
scroll to position [113, 0]
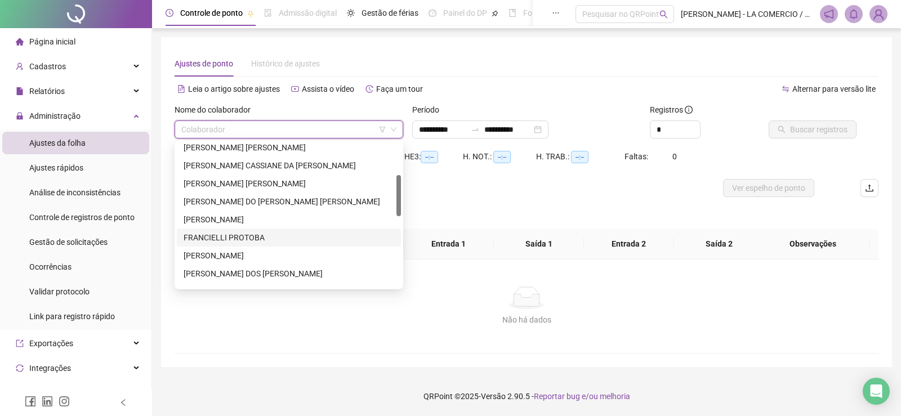
click at [243, 238] on div "FRANCIELLI PROTOBA" at bounding box center [288, 237] width 211 height 12
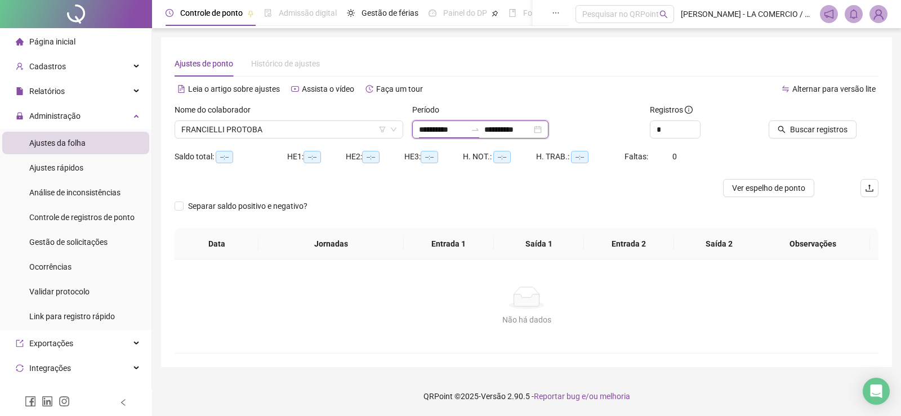
click at [466, 135] on input "**********" at bounding box center [442, 129] width 47 height 12
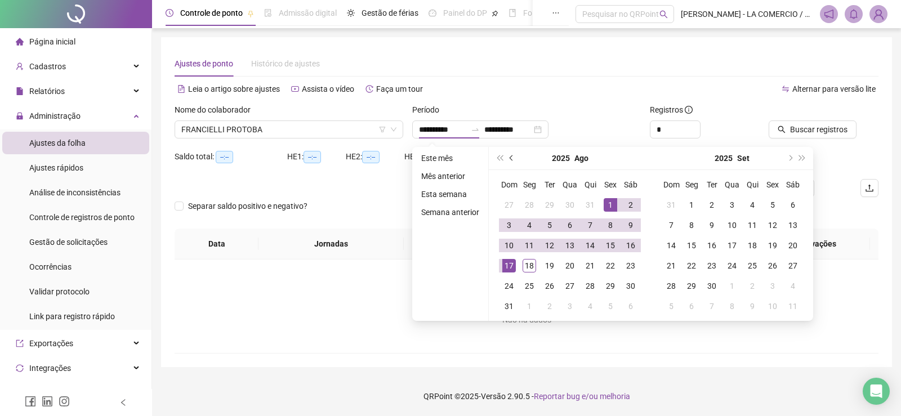
click at [508, 156] on button "prev-year" at bounding box center [511, 158] width 12 height 23
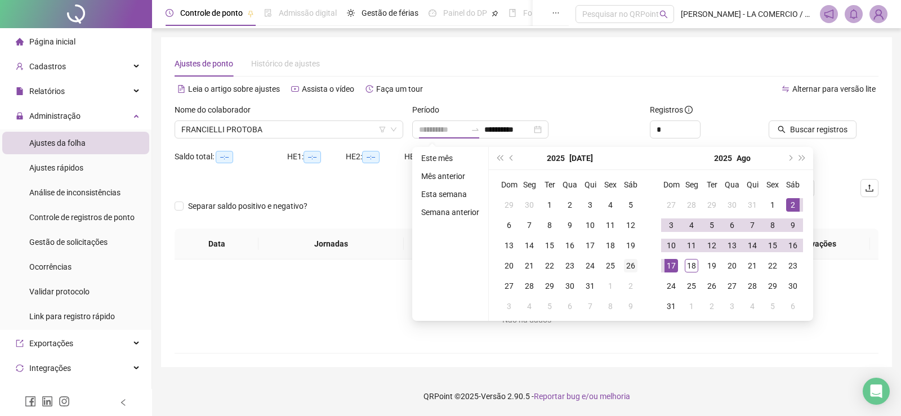
type input "**********"
click at [634, 270] on div "26" at bounding box center [631, 266] width 14 height 14
click at [673, 266] on div "17" at bounding box center [671, 266] width 14 height 14
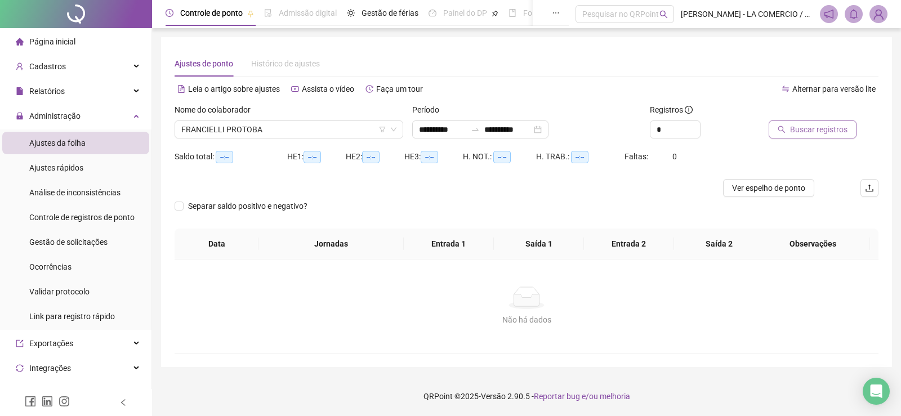
click at [809, 129] on span "Buscar registros" at bounding box center [818, 129] width 57 height 12
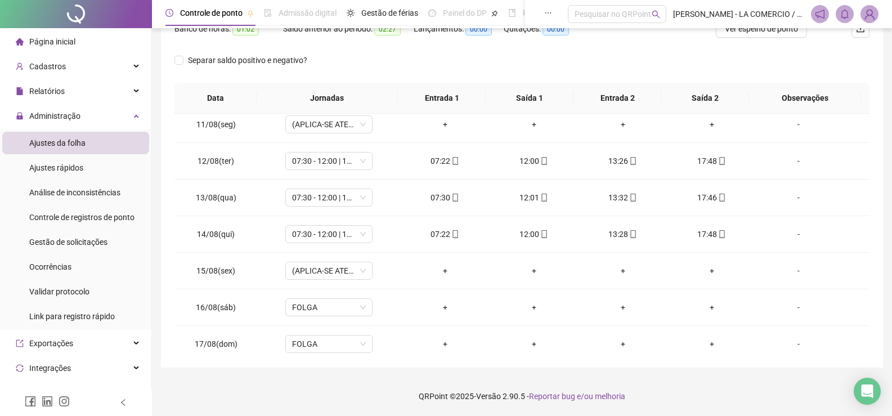
scroll to position [601, 0]
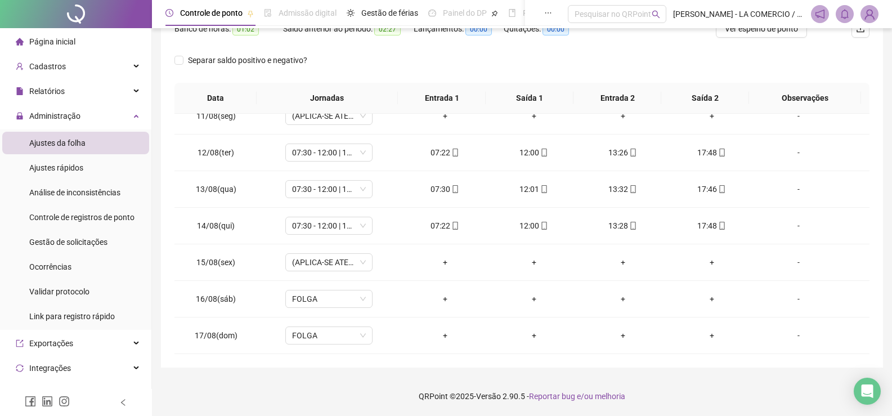
click at [67, 34] on div "Página inicial" at bounding box center [46, 41] width 60 height 23
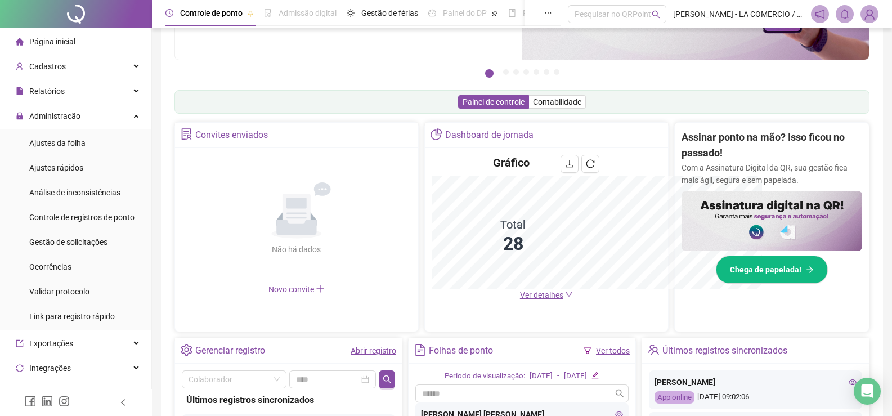
scroll to position [191, 0]
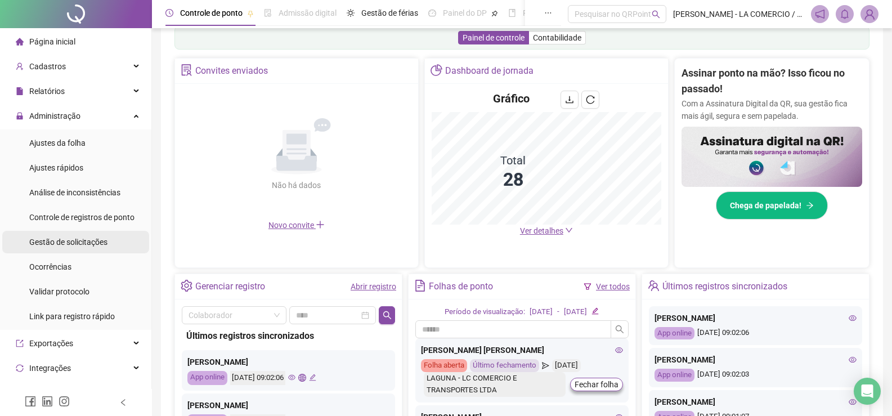
click at [99, 245] on span "Gestão de solicitações" at bounding box center [68, 242] width 78 height 9
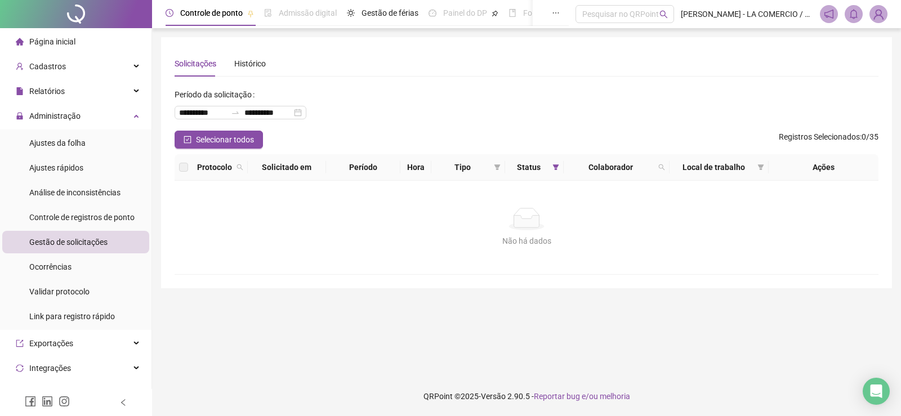
click at [68, 38] on span "Página inicial" at bounding box center [52, 41] width 46 height 9
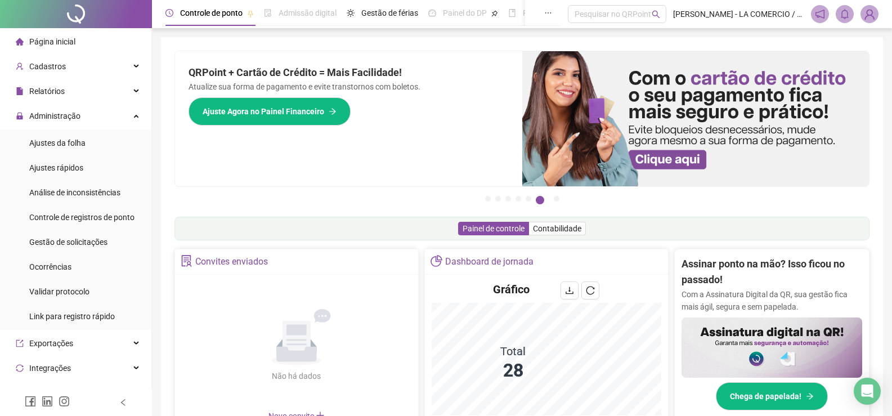
click at [41, 39] on span "Página inicial" at bounding box center [52, 41] width 46 height 9
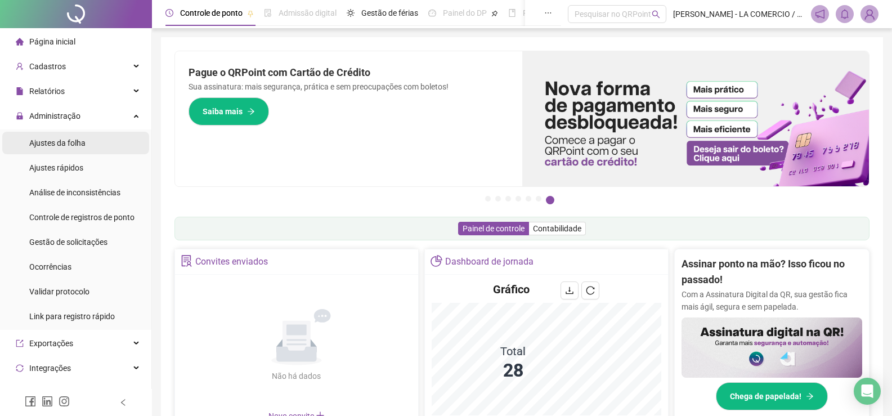
click at [75, 142] on span "Ajustes da folha" at bounding box center [57, 142] width 56 height 9
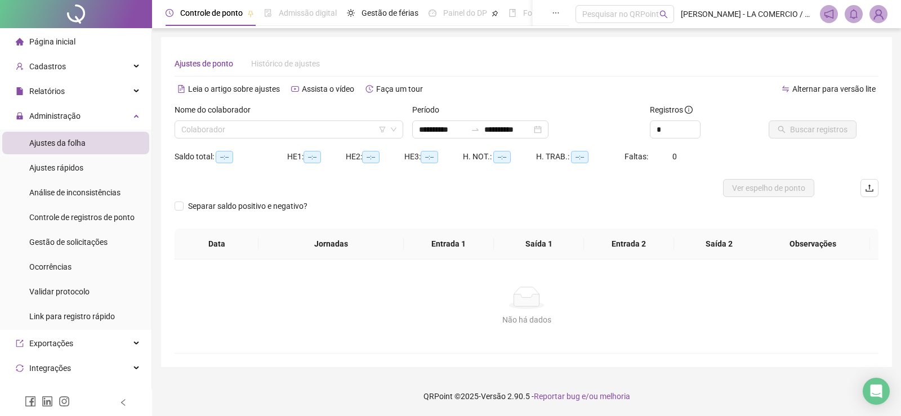
type input "**********"
click at [64, 44] on span "Página inicial" at bounding box center [52, 41] width 46 height 9
